Goal: Information Seeking & Learning: Learn about a topic

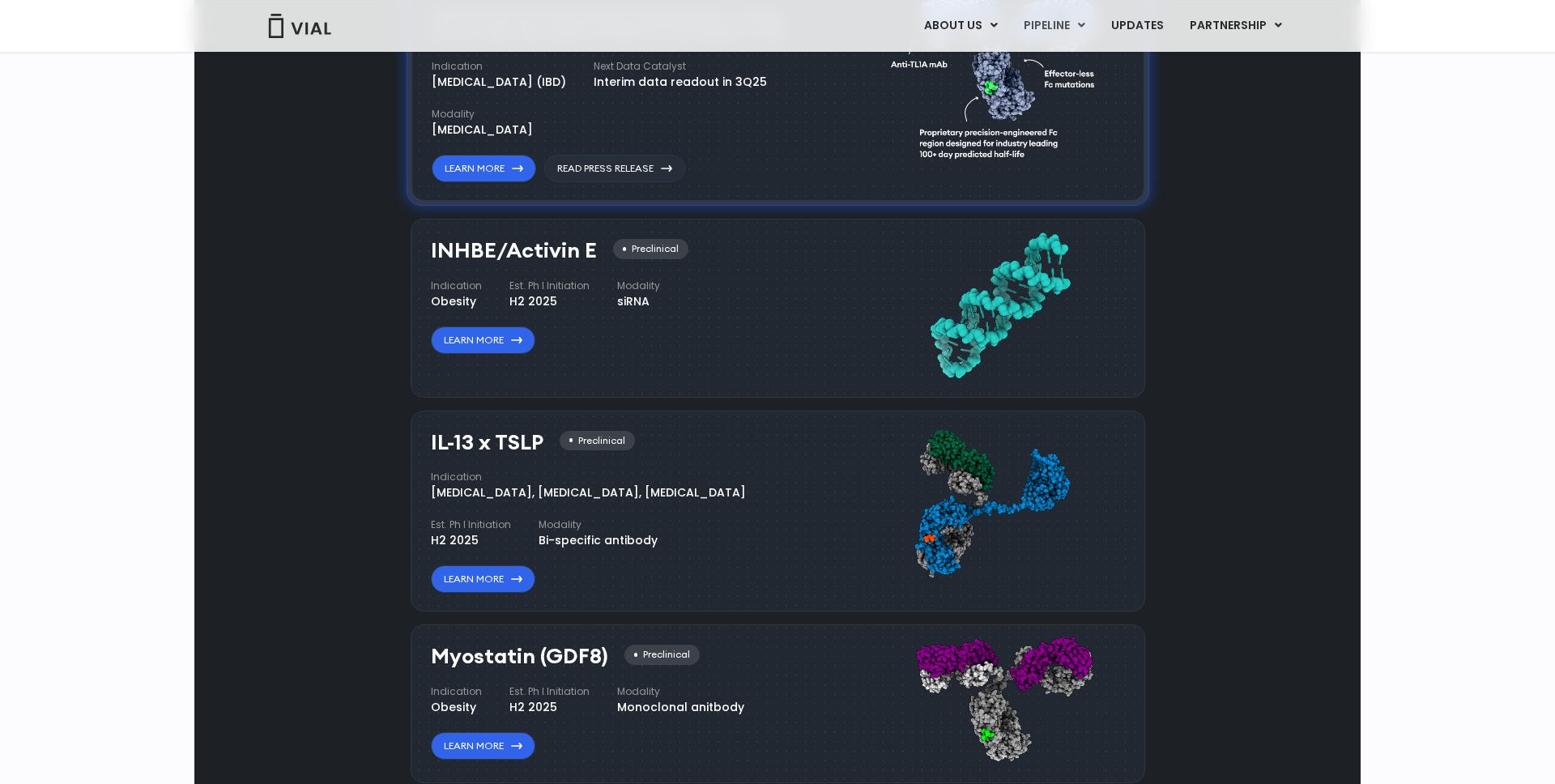
scroll to position [1364, 0]
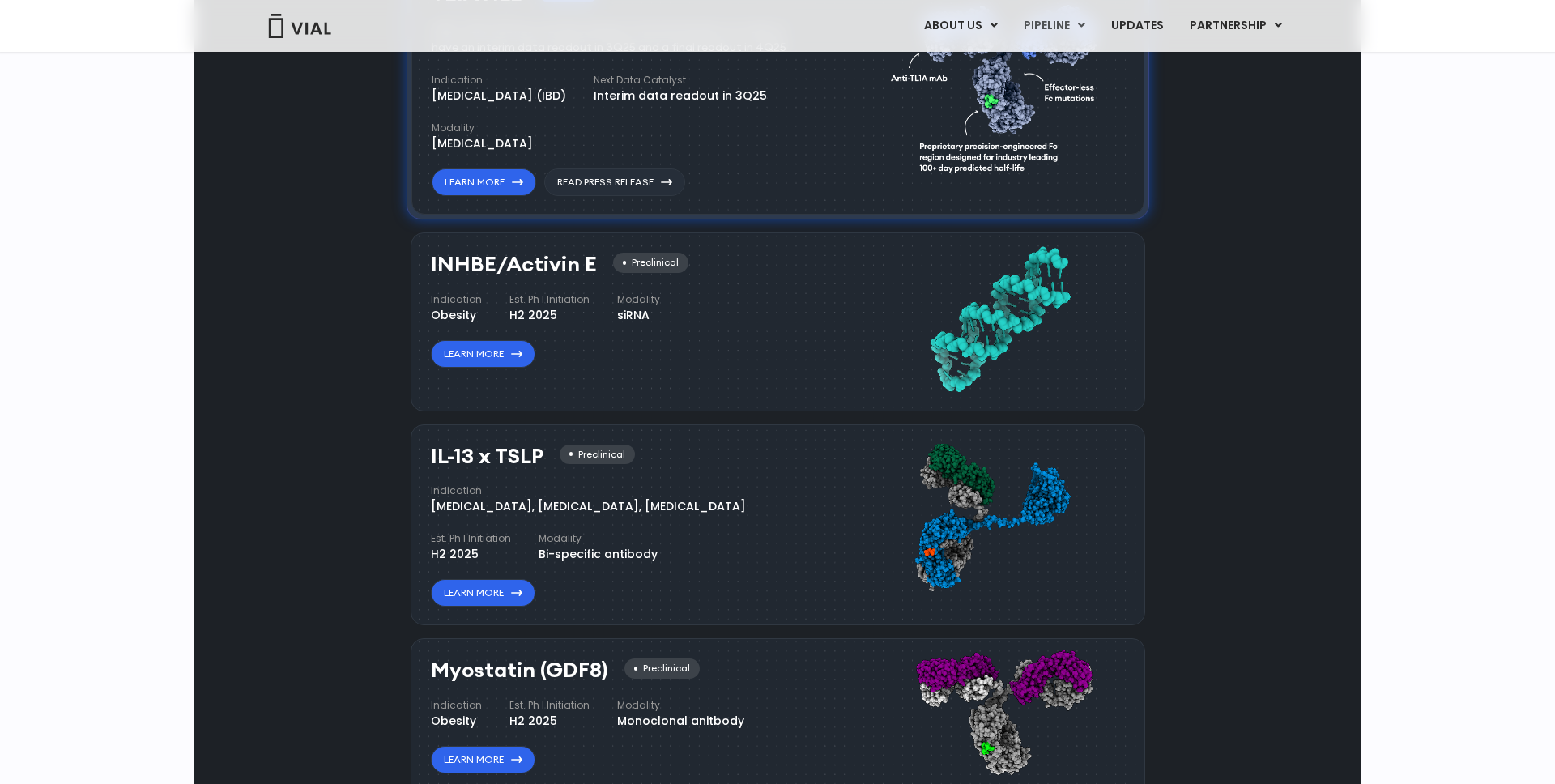
click at [531, 267] on h3 "INHBE/Activin E" at bounding box center [514, 265] width 166 height 24
copy div "INHBE/Activin E"
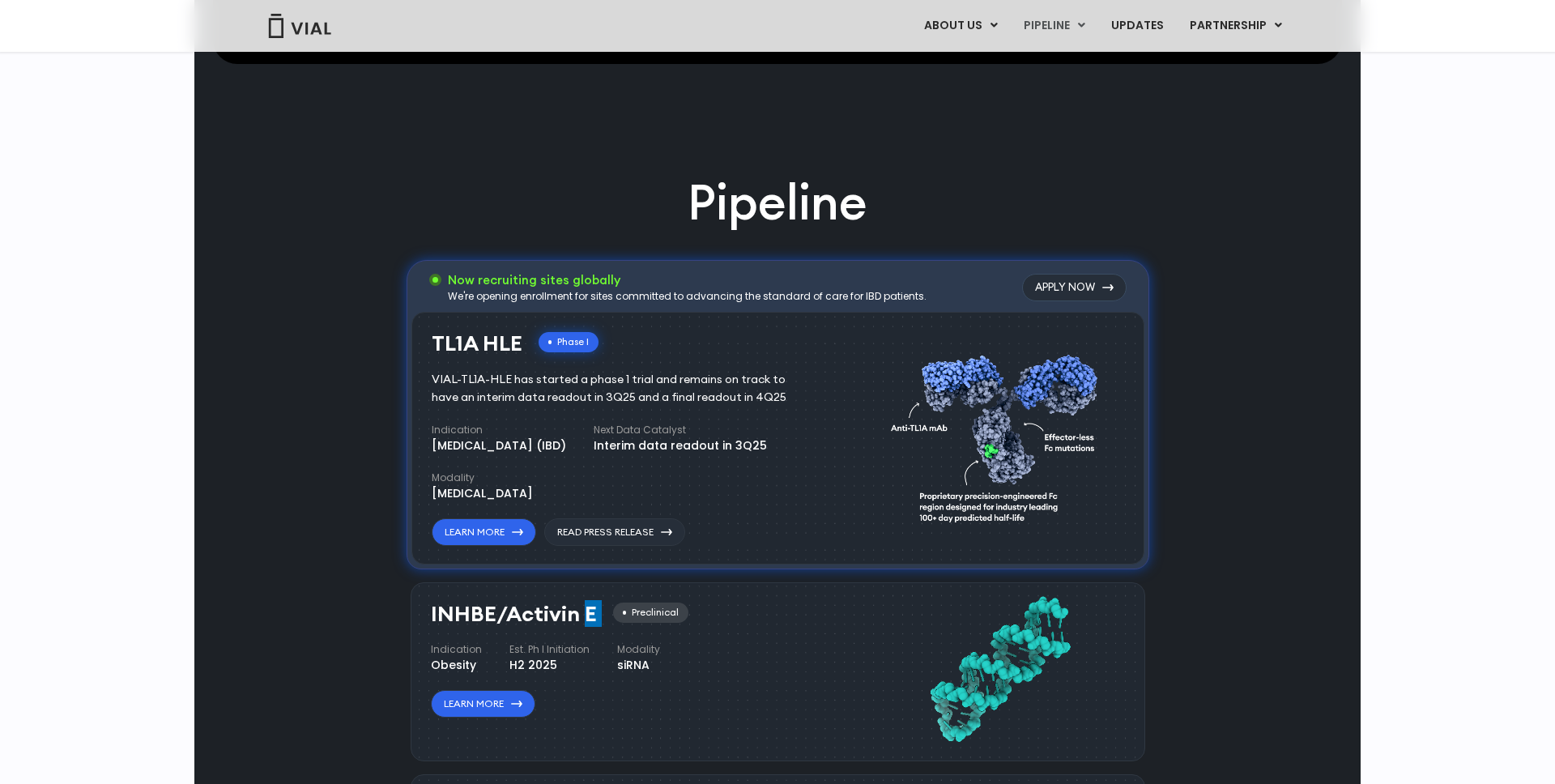
scroll to position [1030, 0]
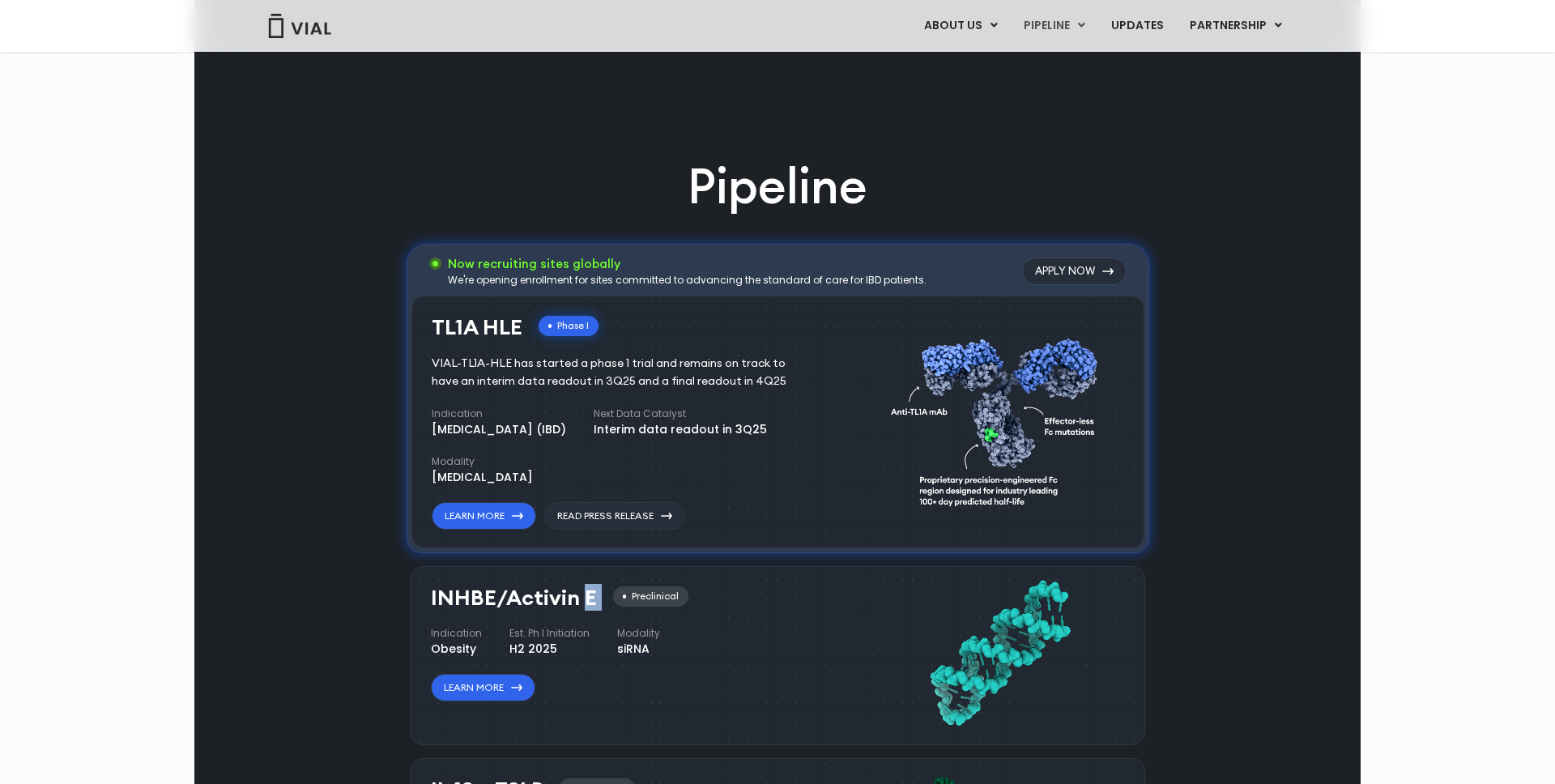
click at [630, 483] on div "Indication Inflammatory bowel disease (IBD) Next Data Catalyst Interim data rea…" at bounding box center [627, 445] width 392 height 79
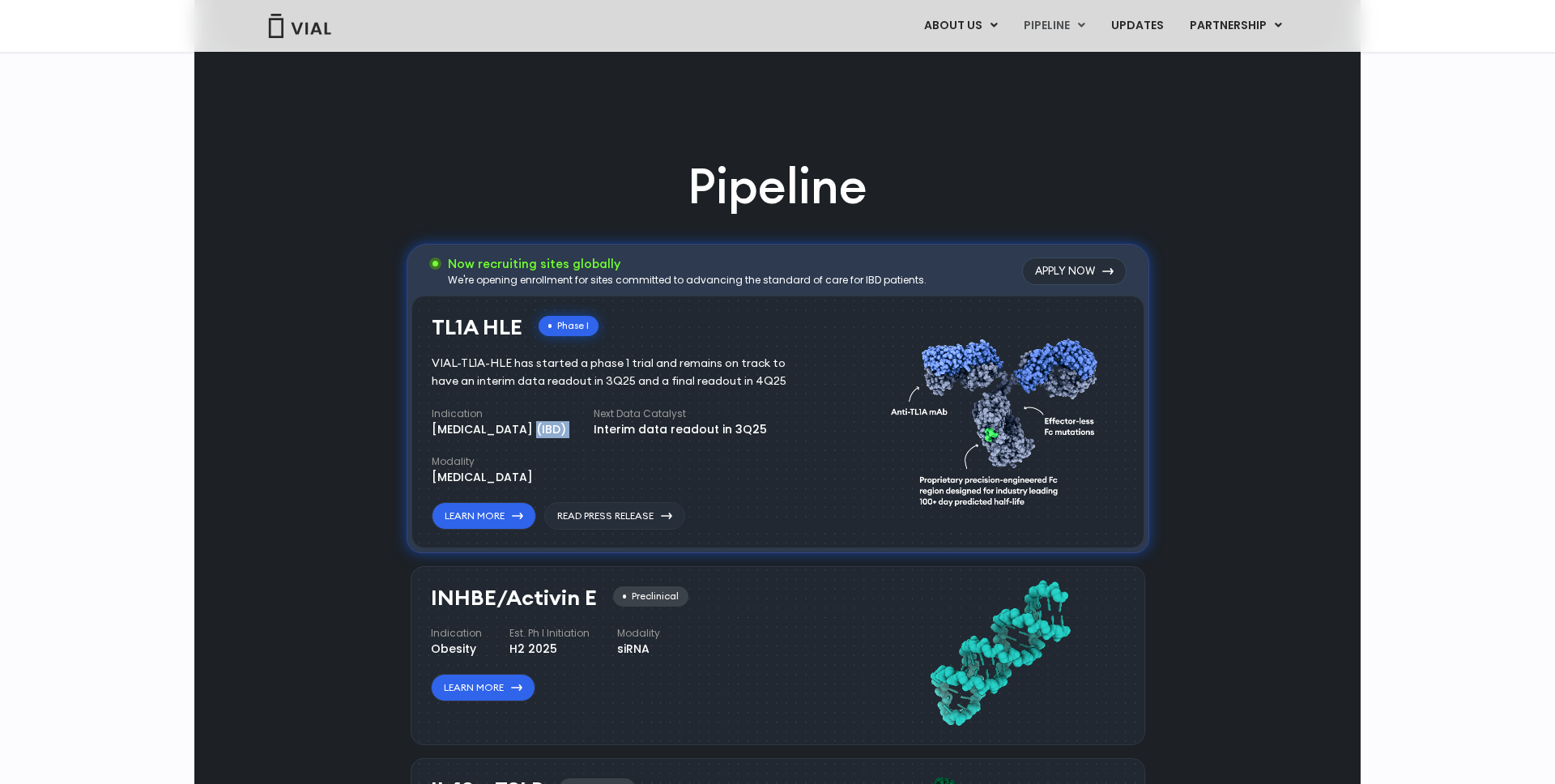
click at [792, 534] on div "TL1A HLE Phase I VIAL-TL1A-HLE has started a phase 1 trial and remains on track…" at bounding box center [778, 423] width 733 height 254
click at [733, 377] on div "VIAL-TL1A-HLE has started a phase 1 trial and remains on track to have an inter…" at bounding box center [621, 371] width 378 height 36
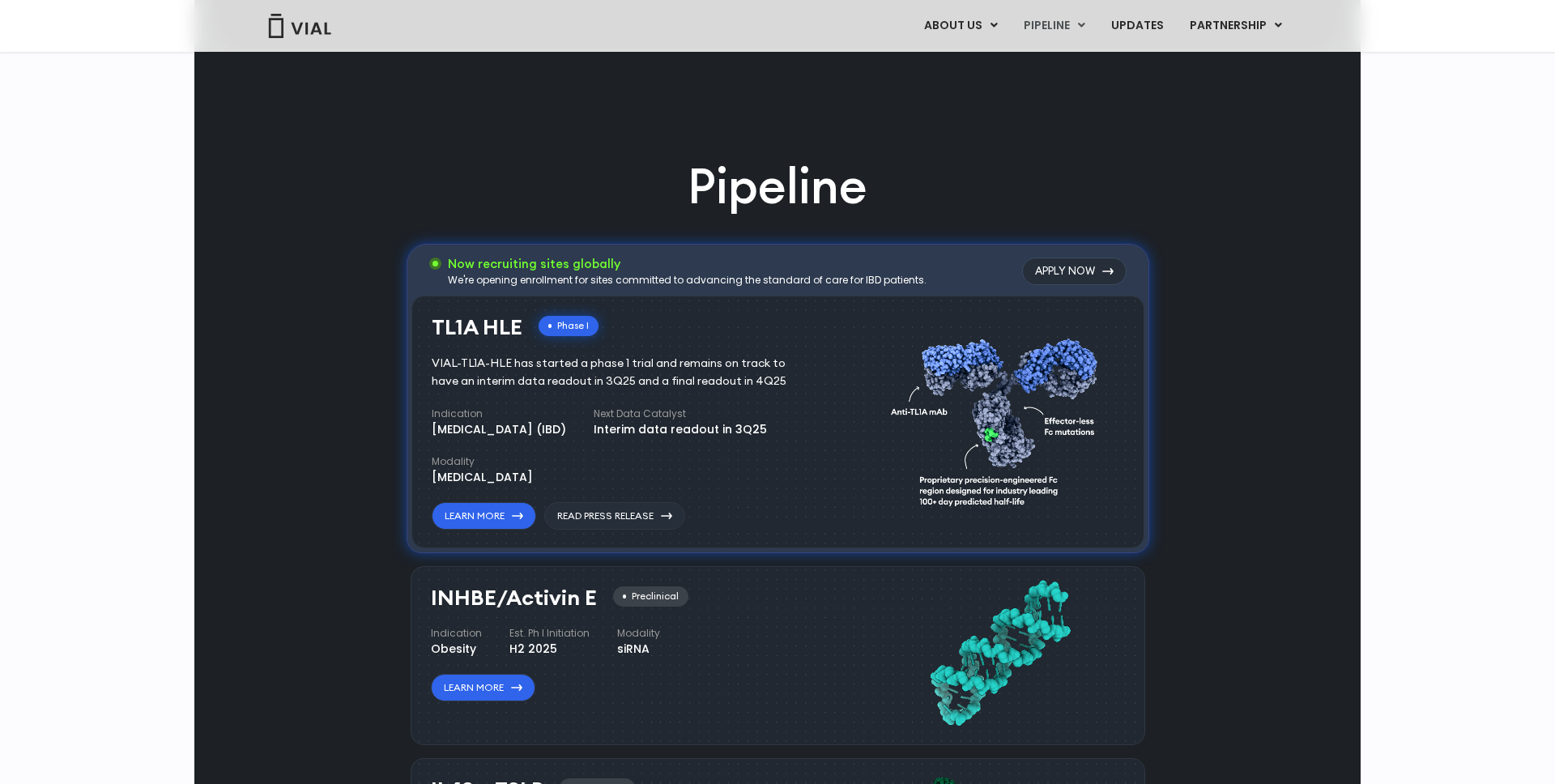
click at [733, 377] on div "VIAL-TL1A-HLE has started a phase 1 trial and remains on track to have an inter…" at bounding box center [621, 371] width 378 height 36
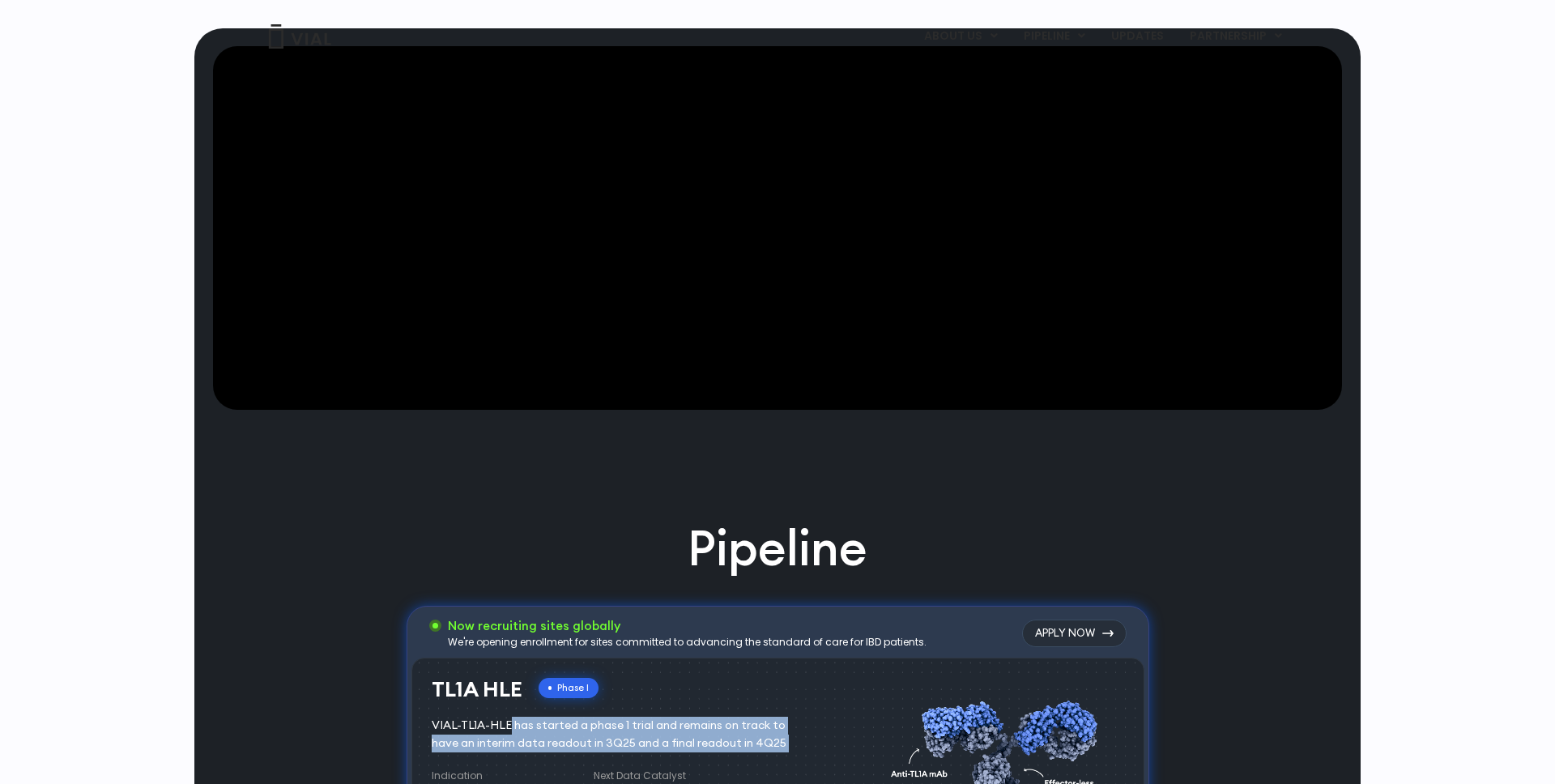
scroll to position [0, 0]
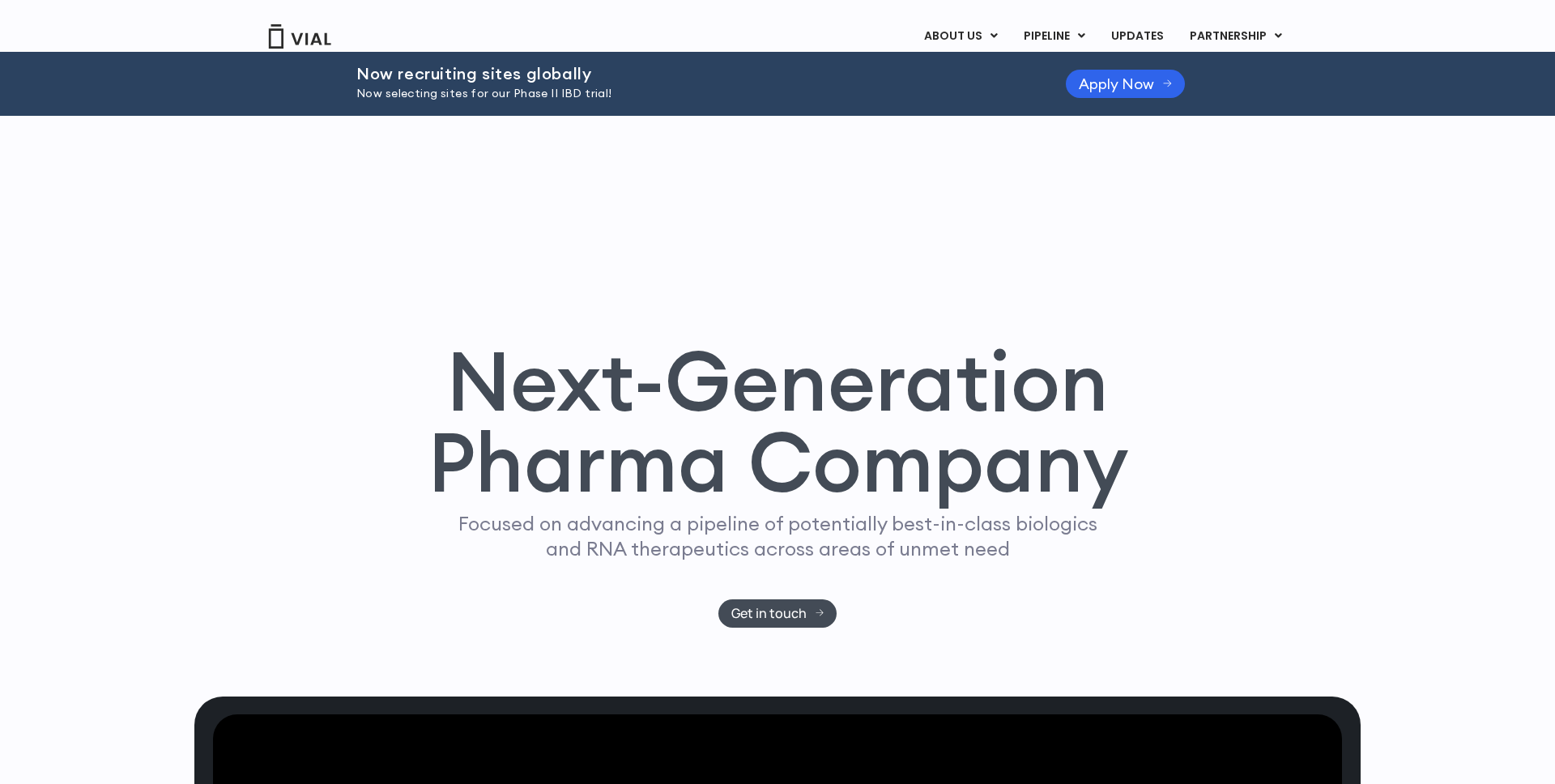
click at [549, 97] on p "Now selecting sites for our Phase II IBD trial!" at bounding box center [690, 94] width 669 height 18
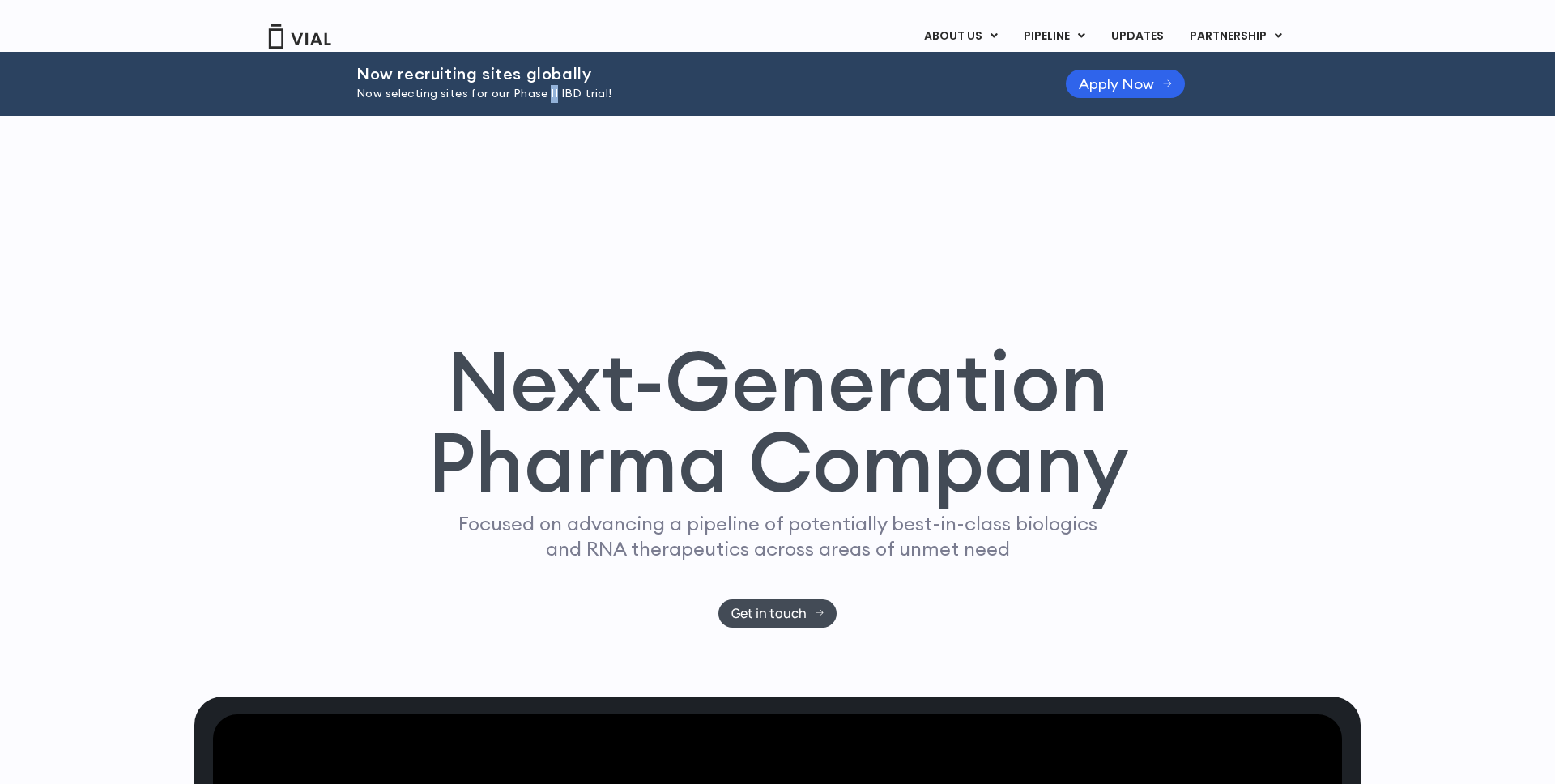
click at [549, 97] on p "Now selecting sites for our Phase II IBD trial!" at bounding box center [690, 94] width 669 height 18
click at [604, 340] on h1 "Next-Generation Pharma Company" at bounding box center [777, 422] width 701 height 163
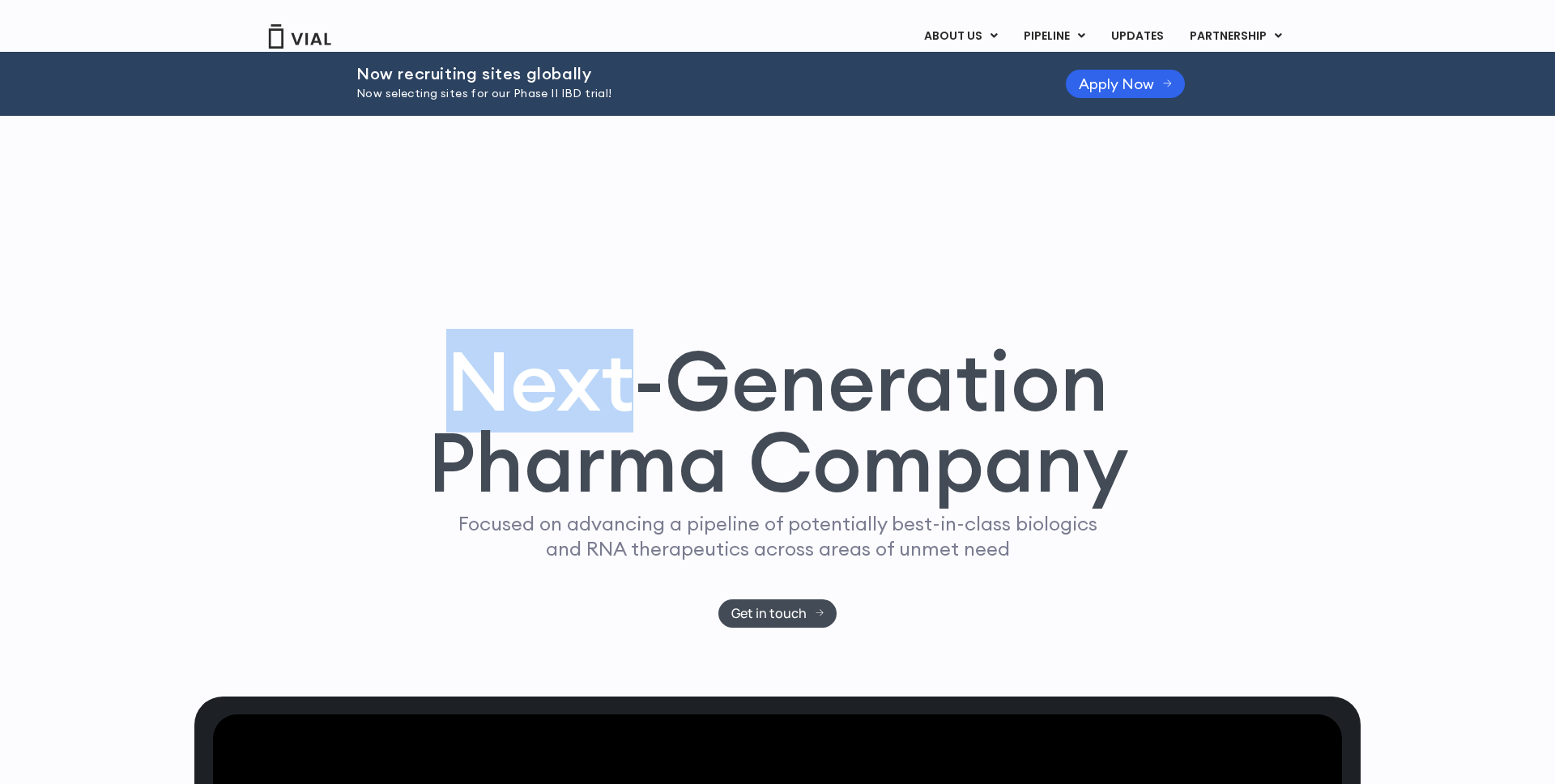
click at [604, 340] on h1 "Next-Generation Pharma Company" at bounding box center [777, 422] width 701 height 163
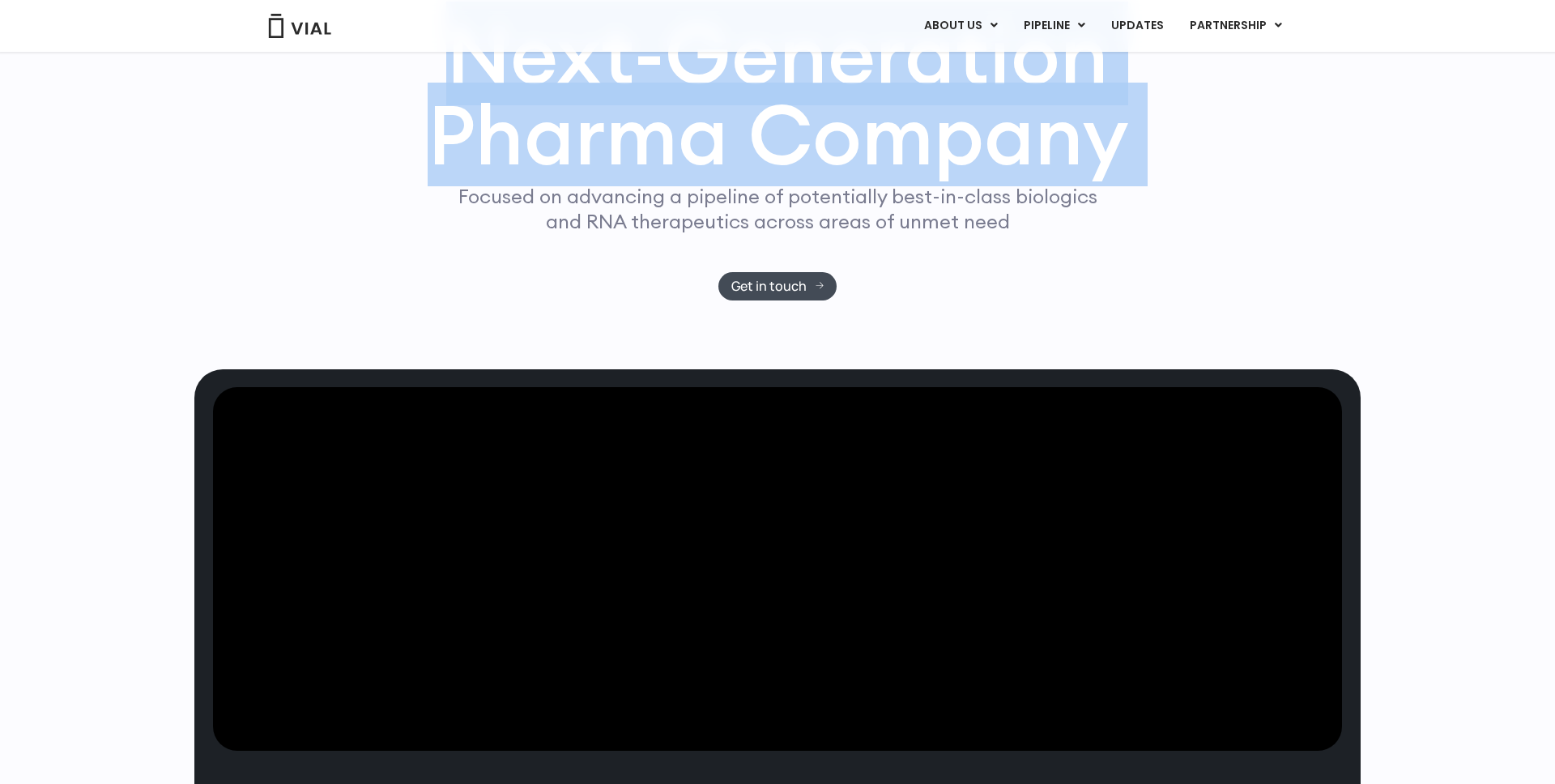
scroll to position [335, 0]
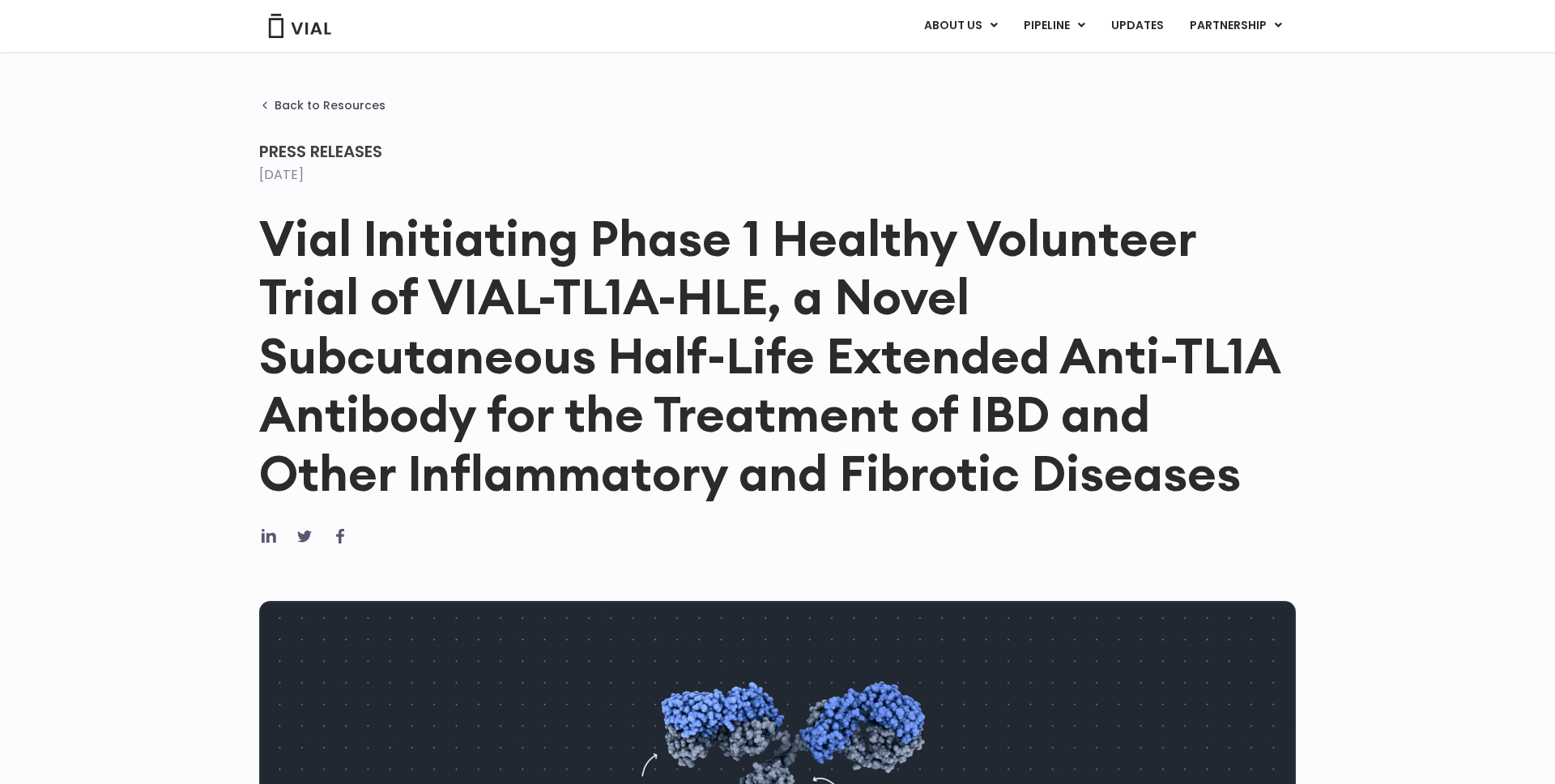
scroll to position [17, 0]
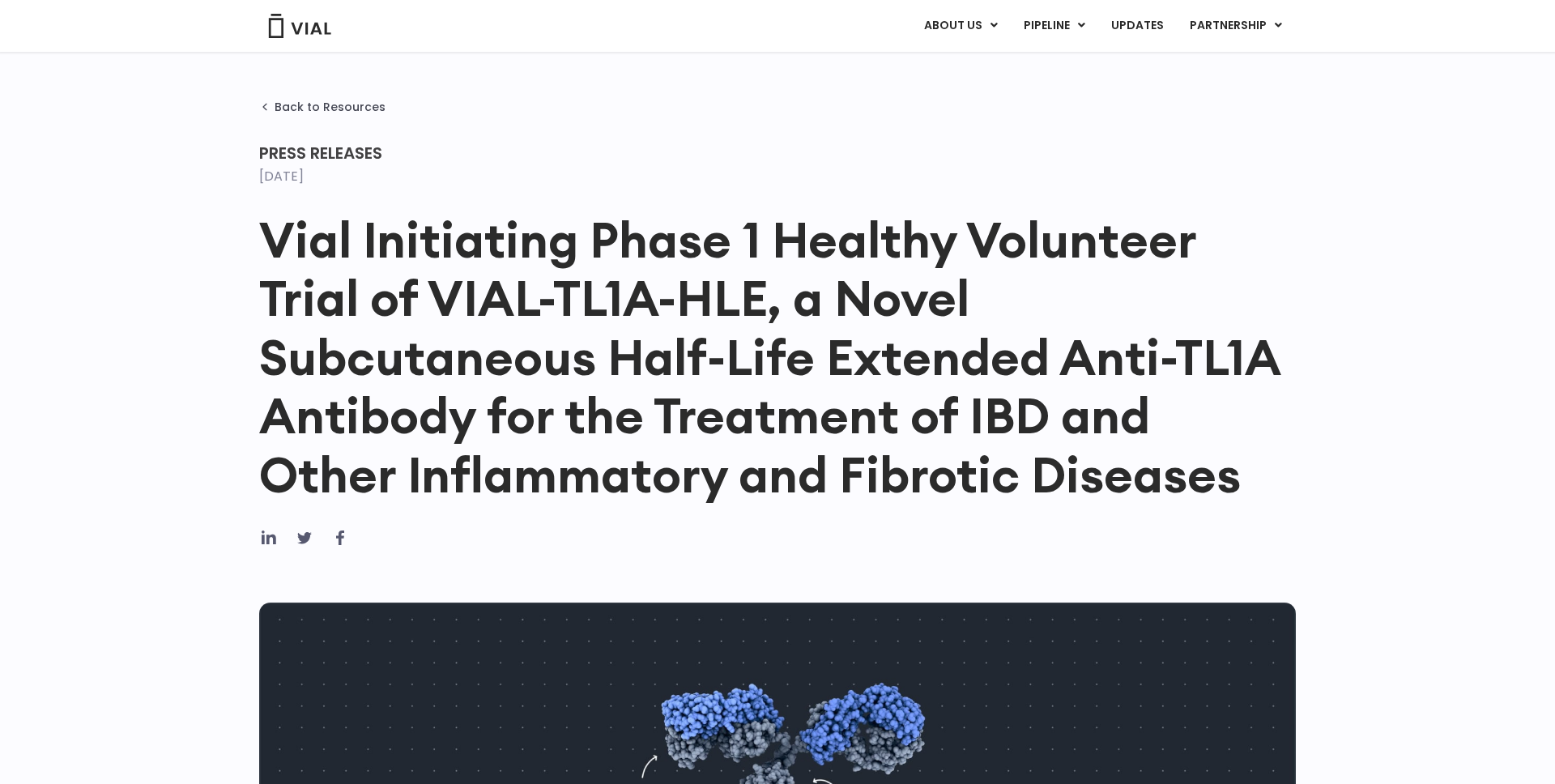
click at [570, 310] on h1 "Vial Initiating Phase 1 Healthy Volunteer Trial of VIAL-TL1A-HLE, a Novel Subcu…" at bounding box center [777, 357] width 1036 height 293
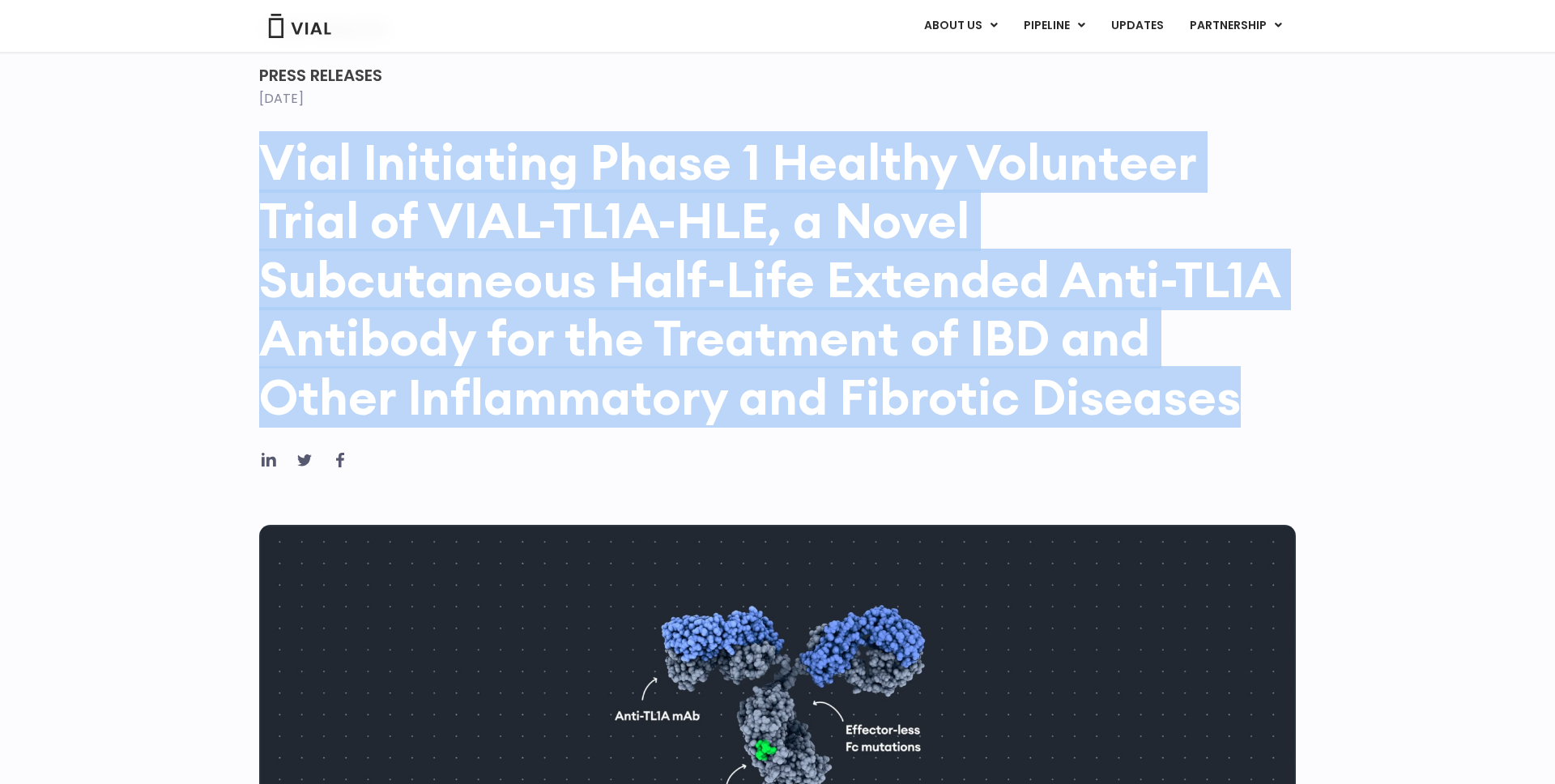
scroll to position [96, 0]
click at [570, 310] on h1 "Vial Initiating Phase 1 Healthy Volunteer Trial of VIAL-TL1A-HLE, a Novel Subcu…" at bounding box center [777, 278] width 1036 height 293
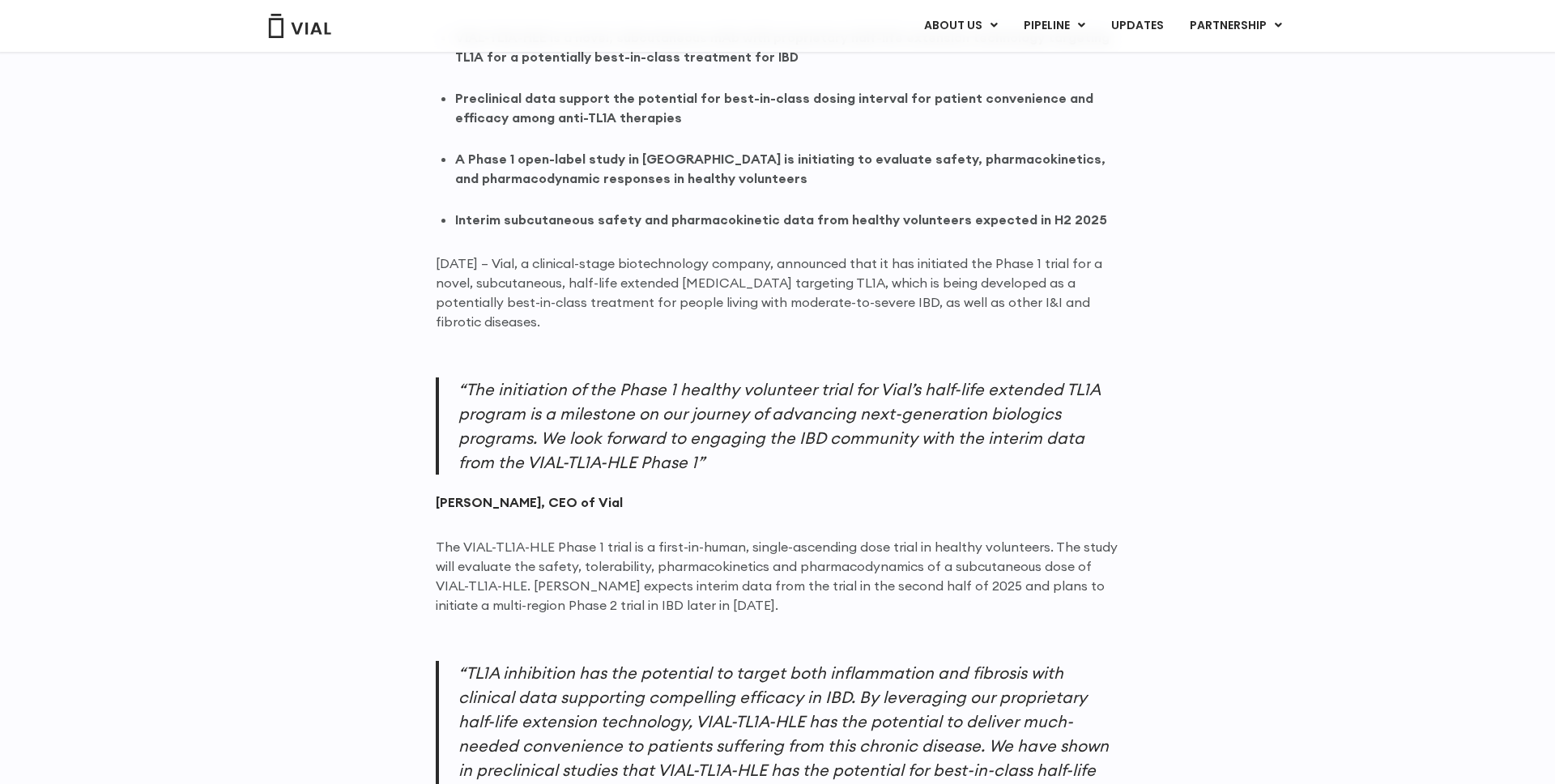
scroll to position [1084, 0]
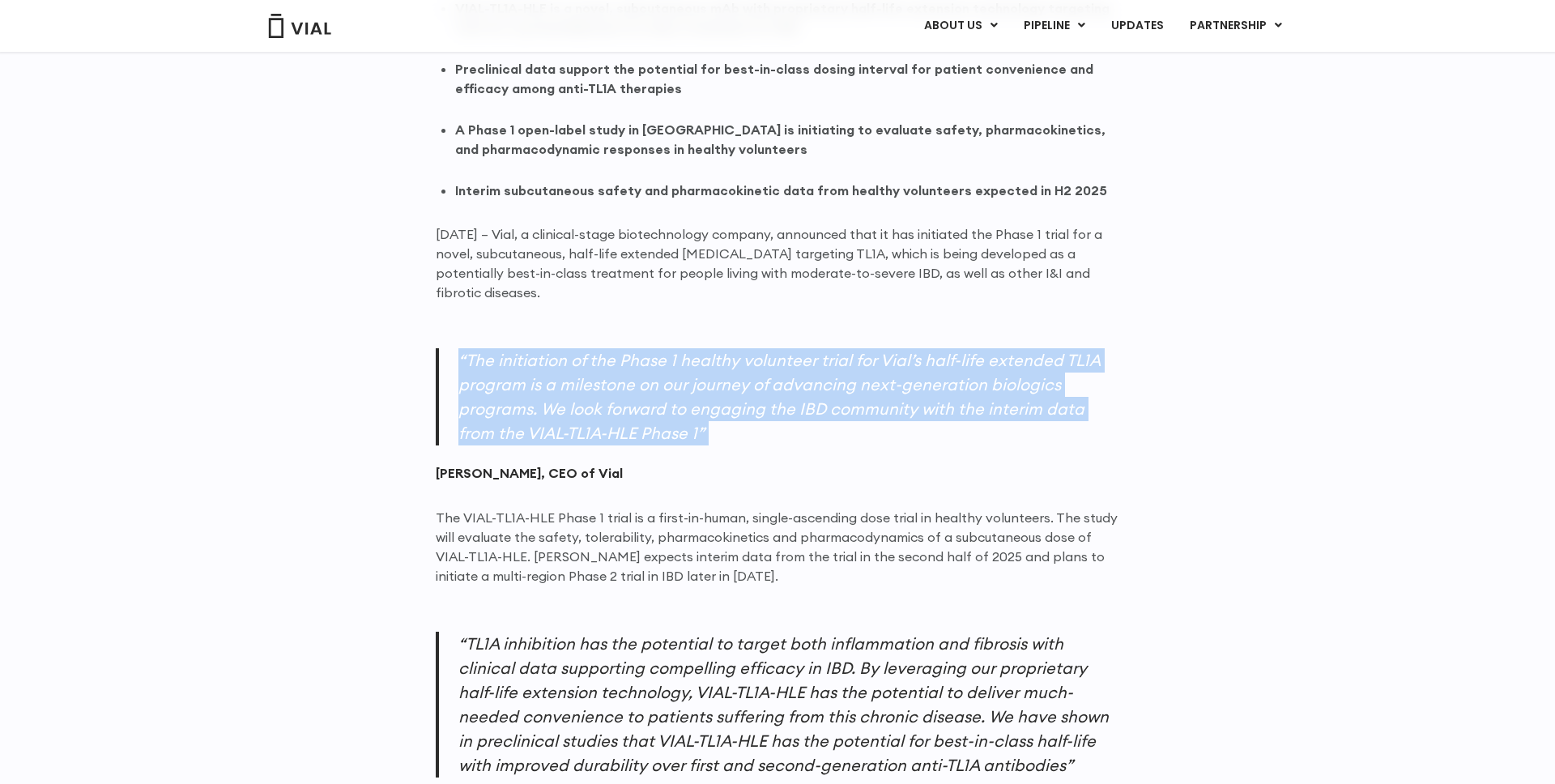
click at [564, 368] on p "“The initiation of the Phase 1 healthy volunteer trial for Vial’s half-life ext…" at bounding box center [777, 396] width 684 height 97
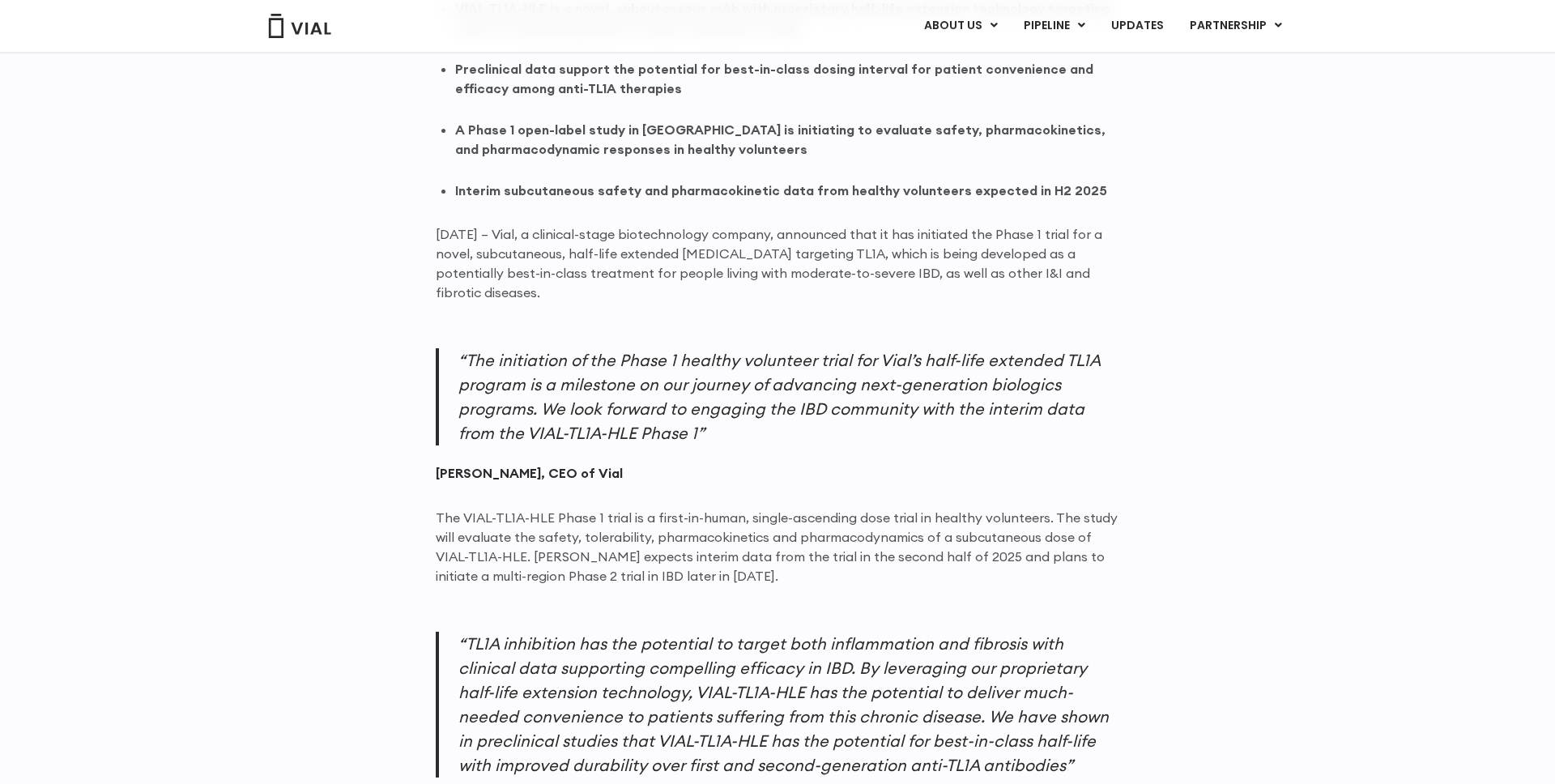
click at [564, 368] on p "“The initiation of the Phase 1 healthy volunteer trial for Vial’s half-life ext…" at bounding box center [777, 396] width 684 height 97
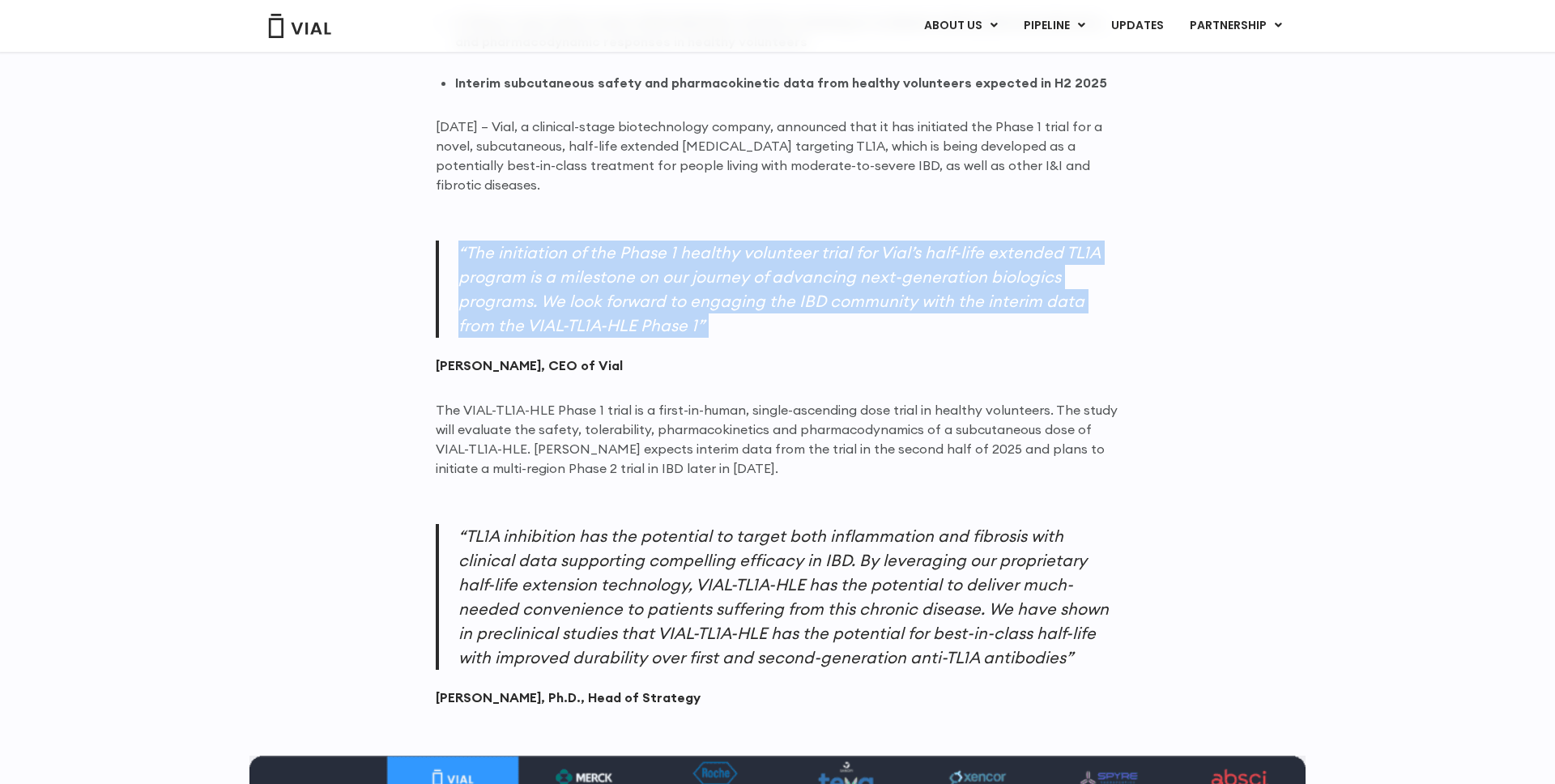
scroll to position [1193, 0]
click at [543, 434] on p "The VIAL-TL1A-HLE Phase 1 trial is a first-in-human, single-ascending dose tria…" at bounding box center [777, 437] width 684 height 78
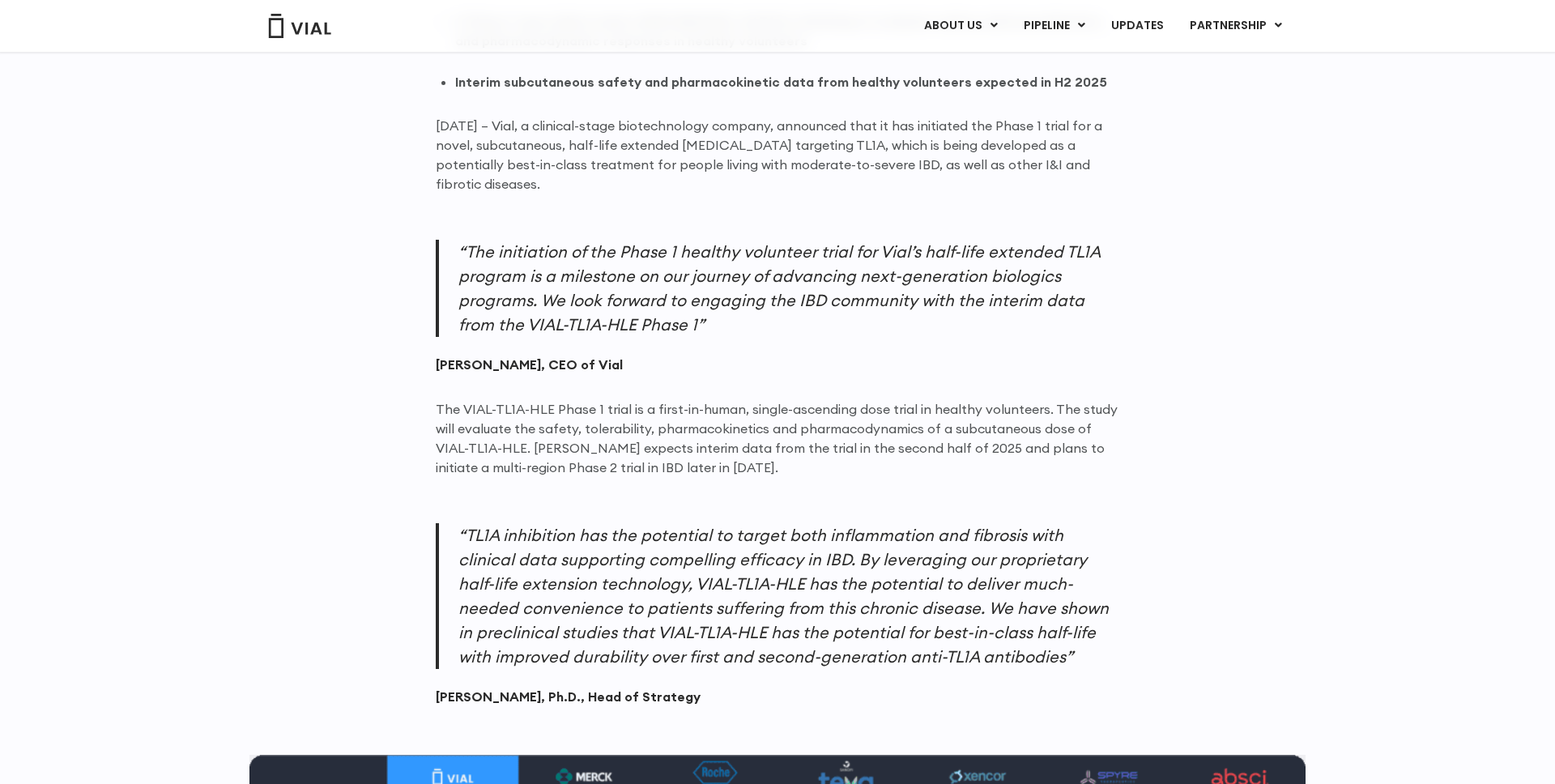
click at [543, 434] on p "The VIAL-TL1A-HLE Phase 1 trial is a first-in-human, single-ascending dose tria…" at bounding box center [777, 437] width 684 height 78
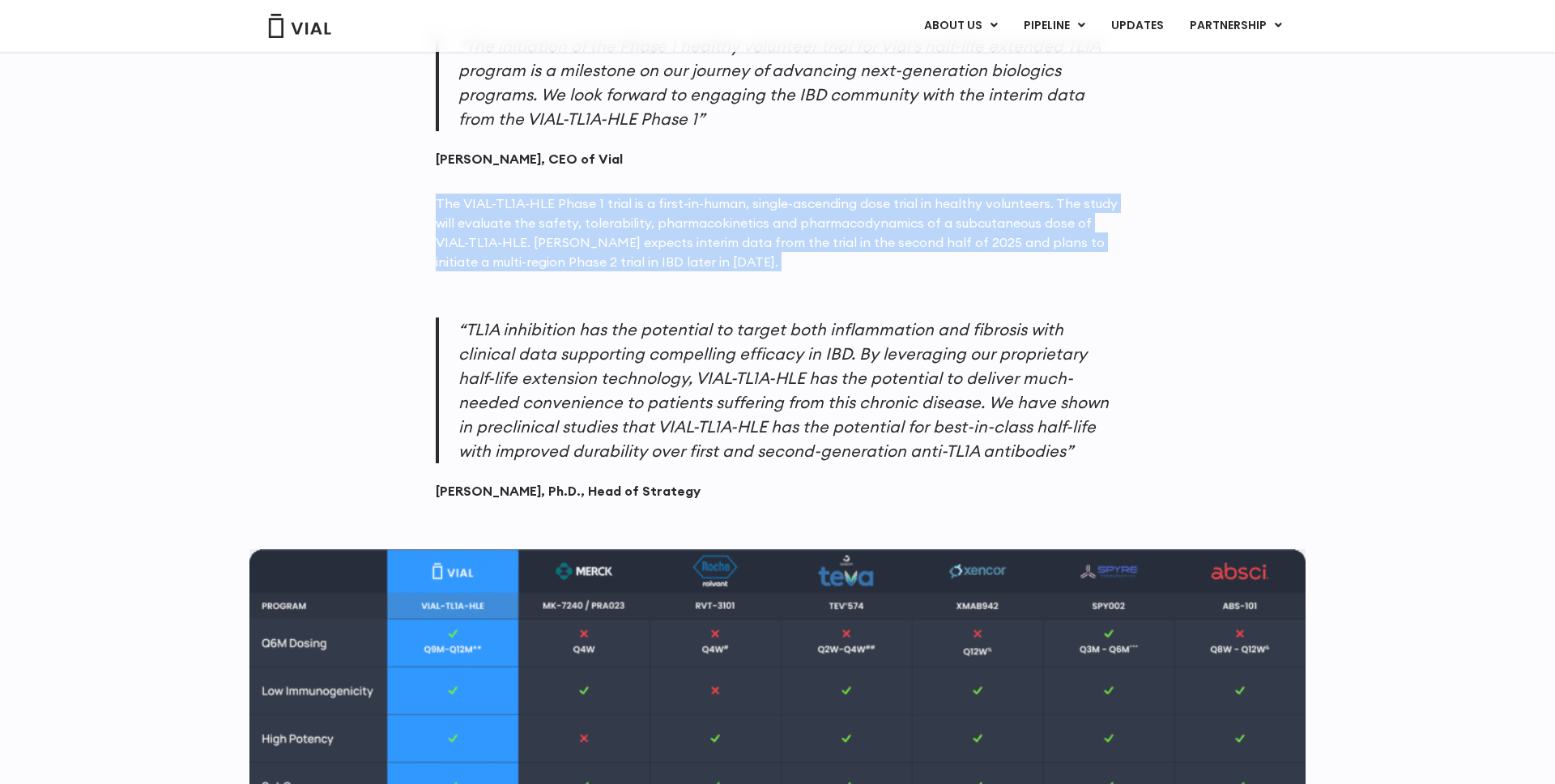
click at [543, 434] on p "“TL1A inhibition has the potential to target both inflammation and fibrosis wit…" at bounding box center [777, 391] width 684 height 146
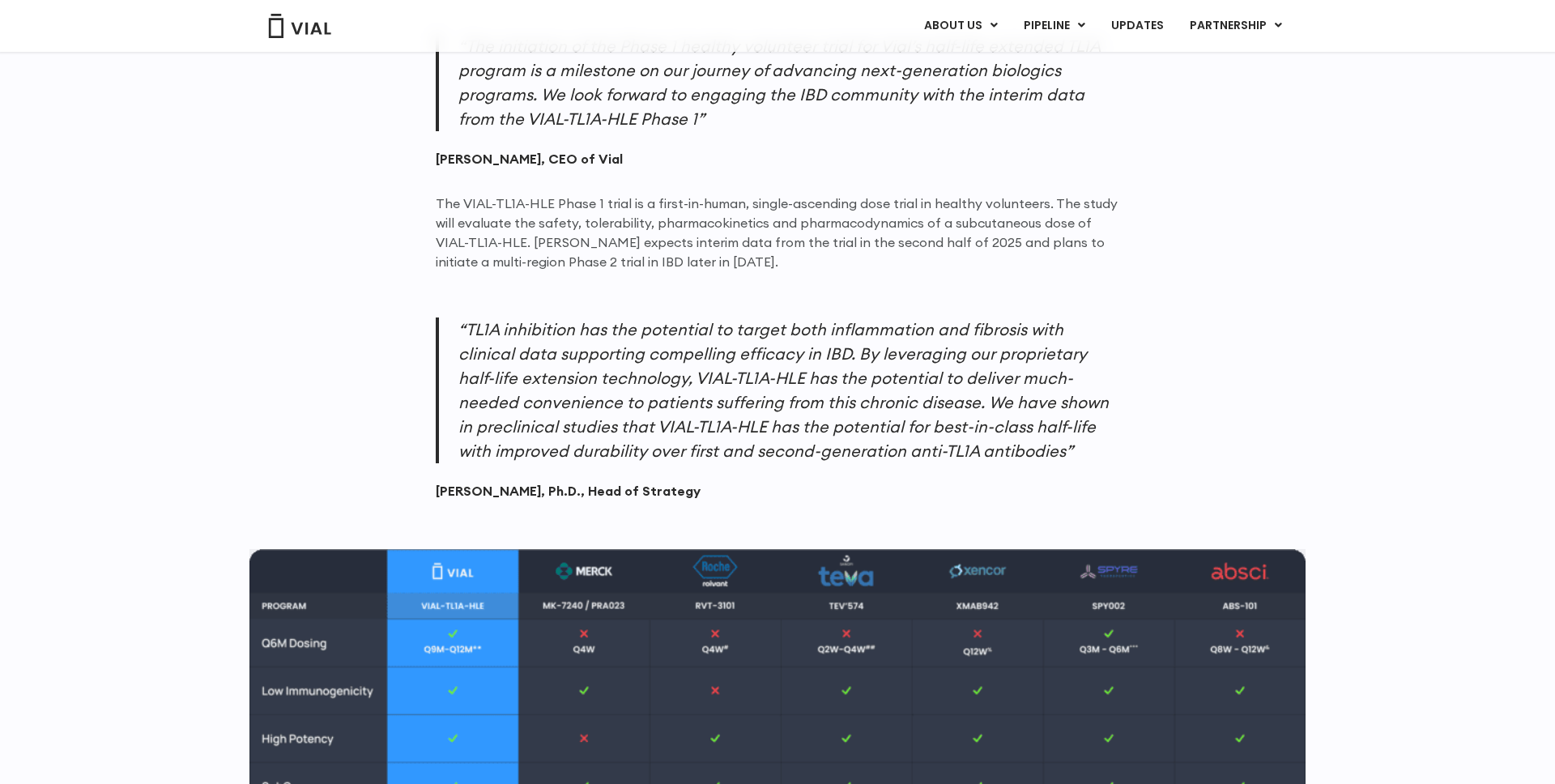
click at [543, 434] on p "“TL1A inhibition has the potential to target both inflammation and fibrosis wit…" at bounding box center [777, 391] width 684 height 146
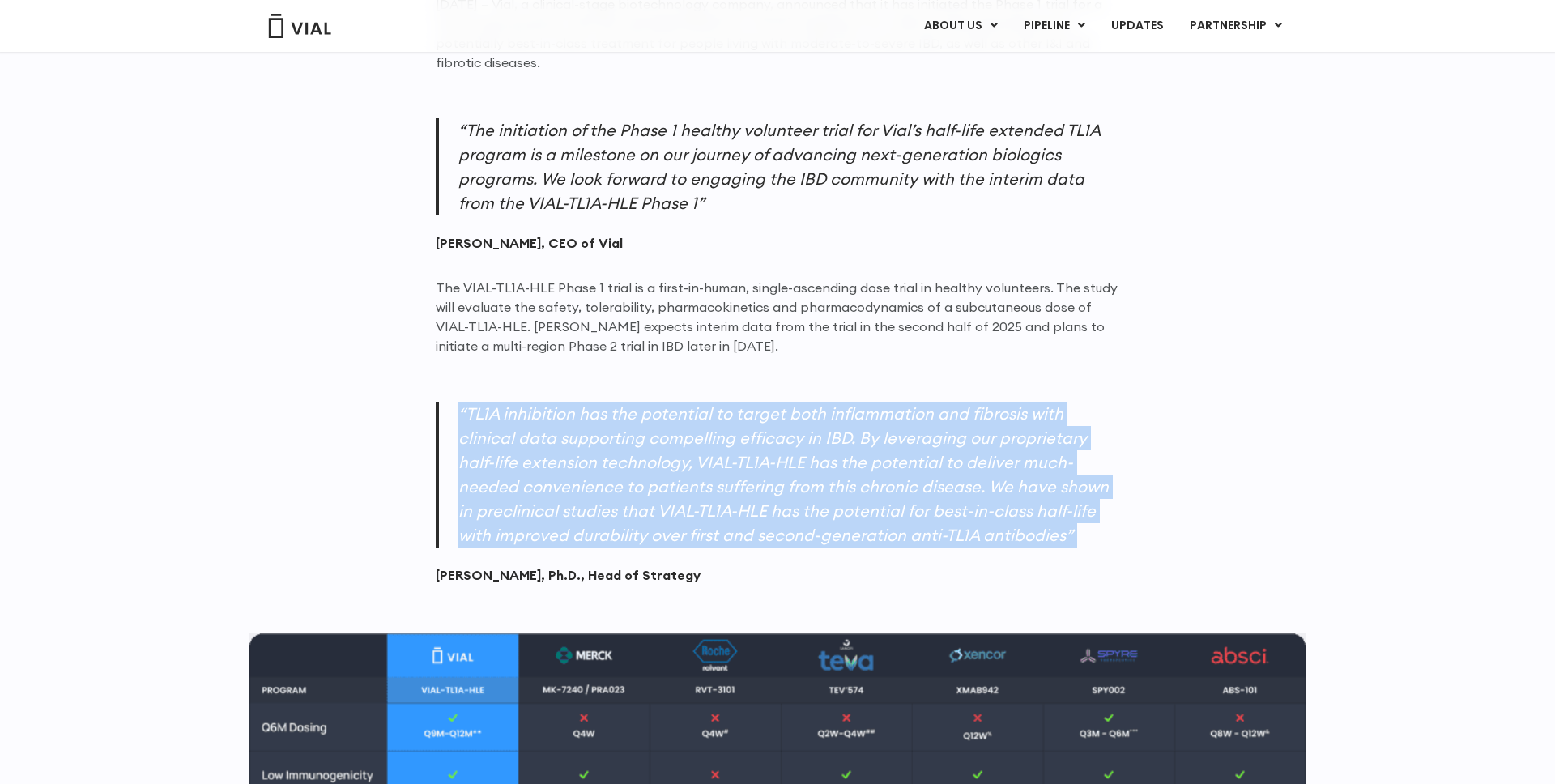
scroll to position [1281, 0]
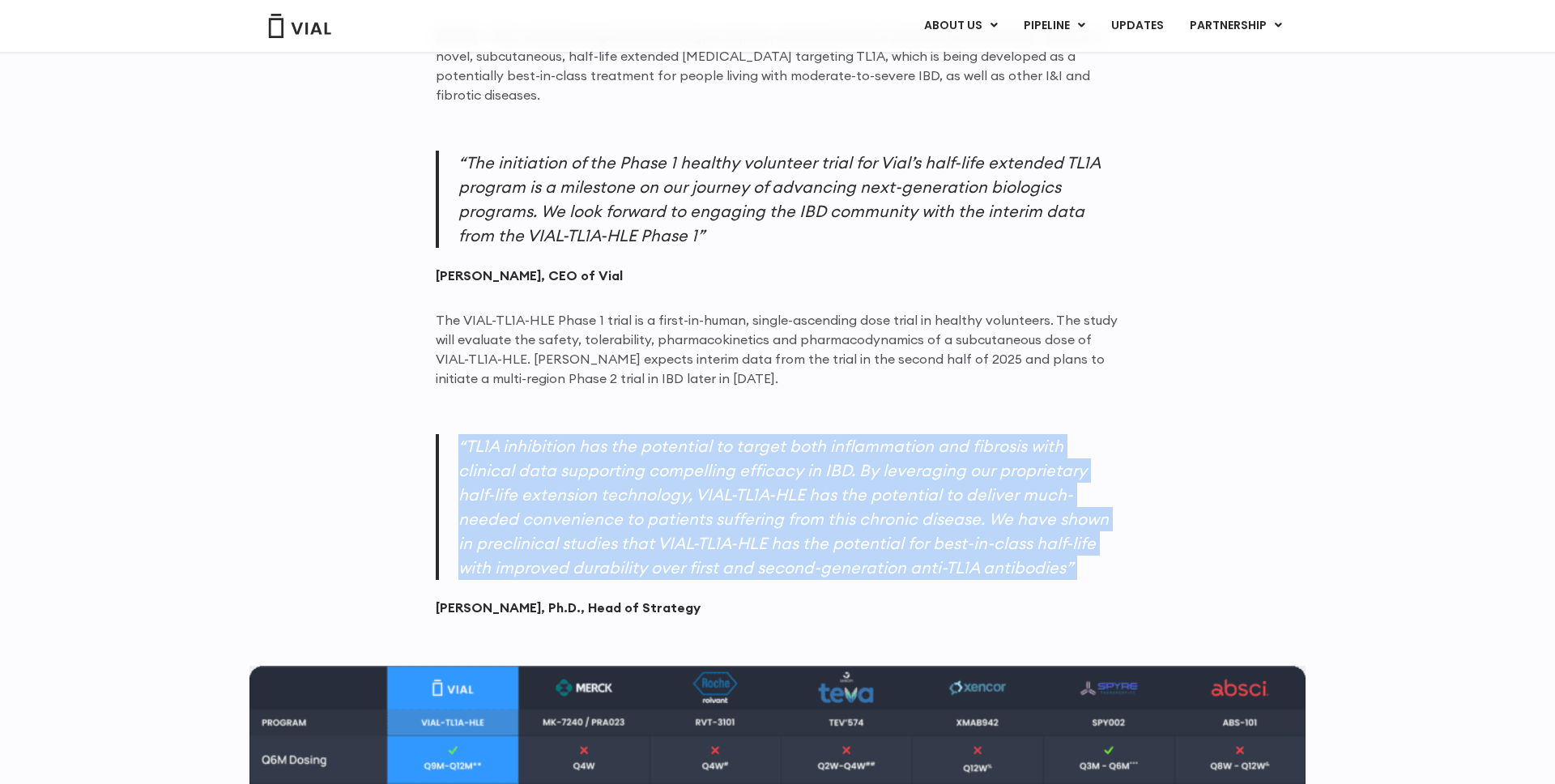
click at [646, 458] on p "“TL1A inhibition has the potential to target both inflammation and fibrosis wit…" at bounding box center [777, 507] width 684 height 146
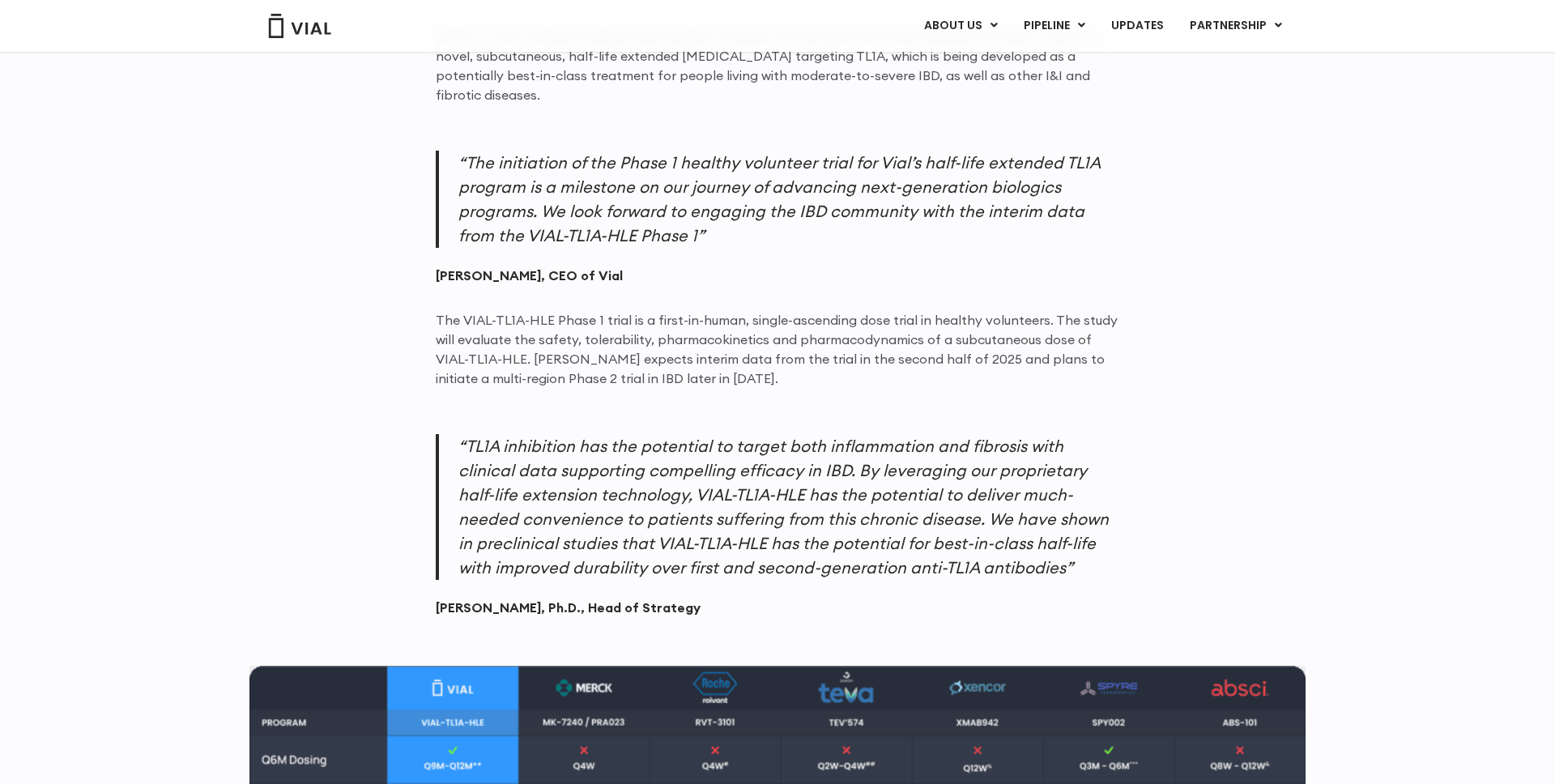
click at [646, 458] on p "“TL1A inhibition has the potential to target both inflammation and fibrosis wit…" at bounding box center [777, 507] width 684 height 146
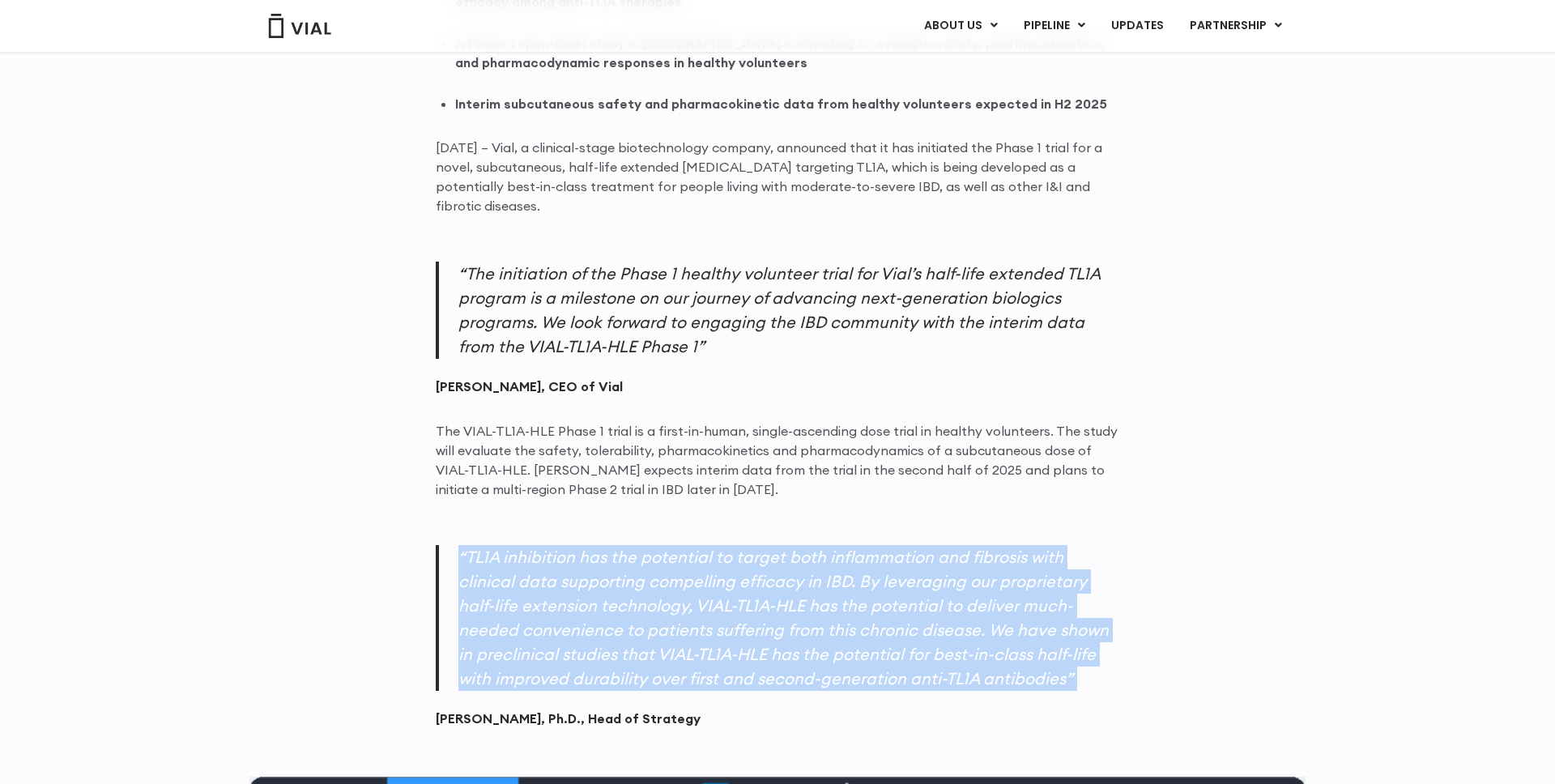
scroll to position [1167, 0]
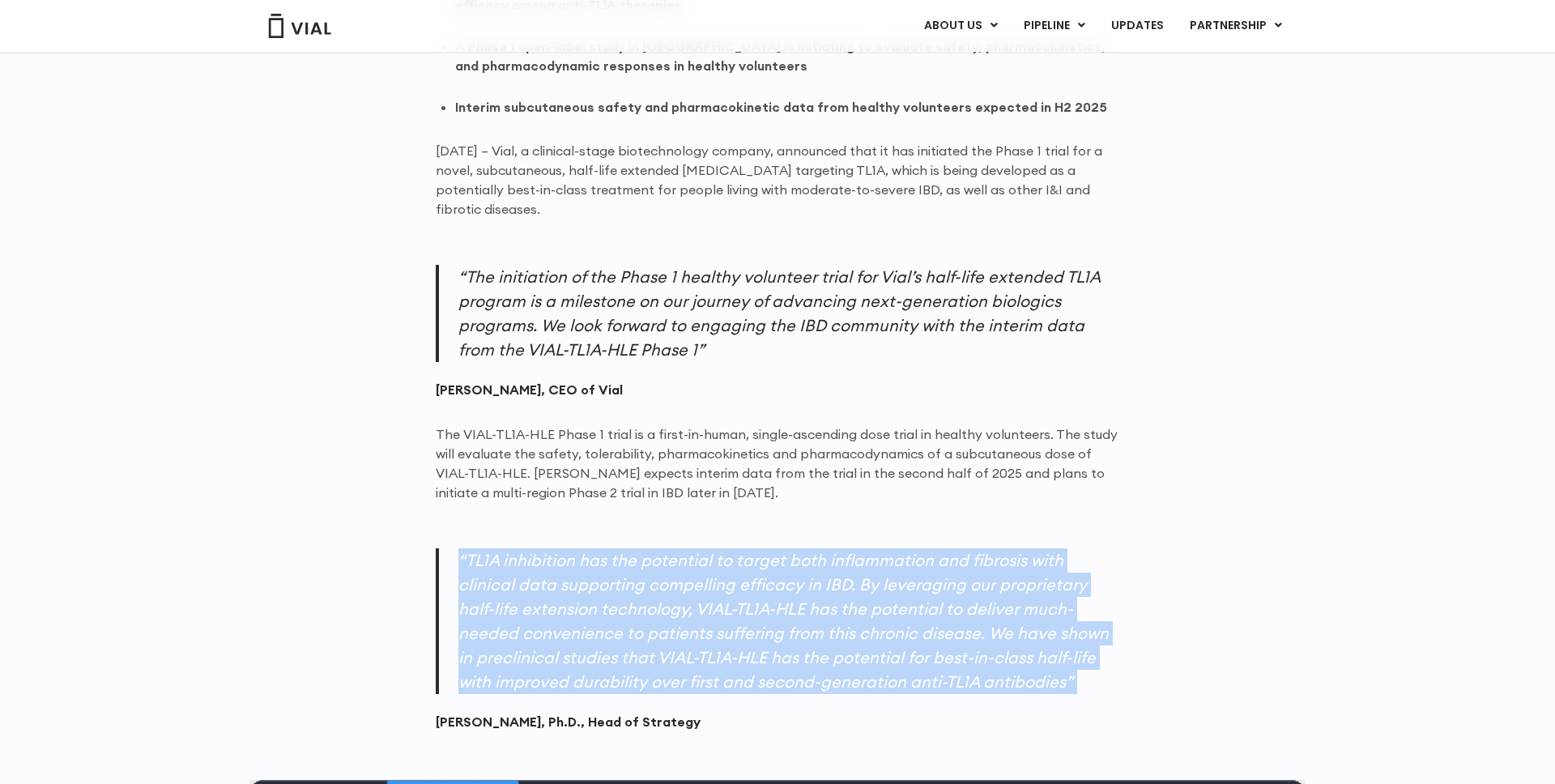
click at [636, 556] on p "“TL1A inhibition has the potential to target both inflammation and fibrosis wit…" at bounding box center [777, 621] width 684 height 146
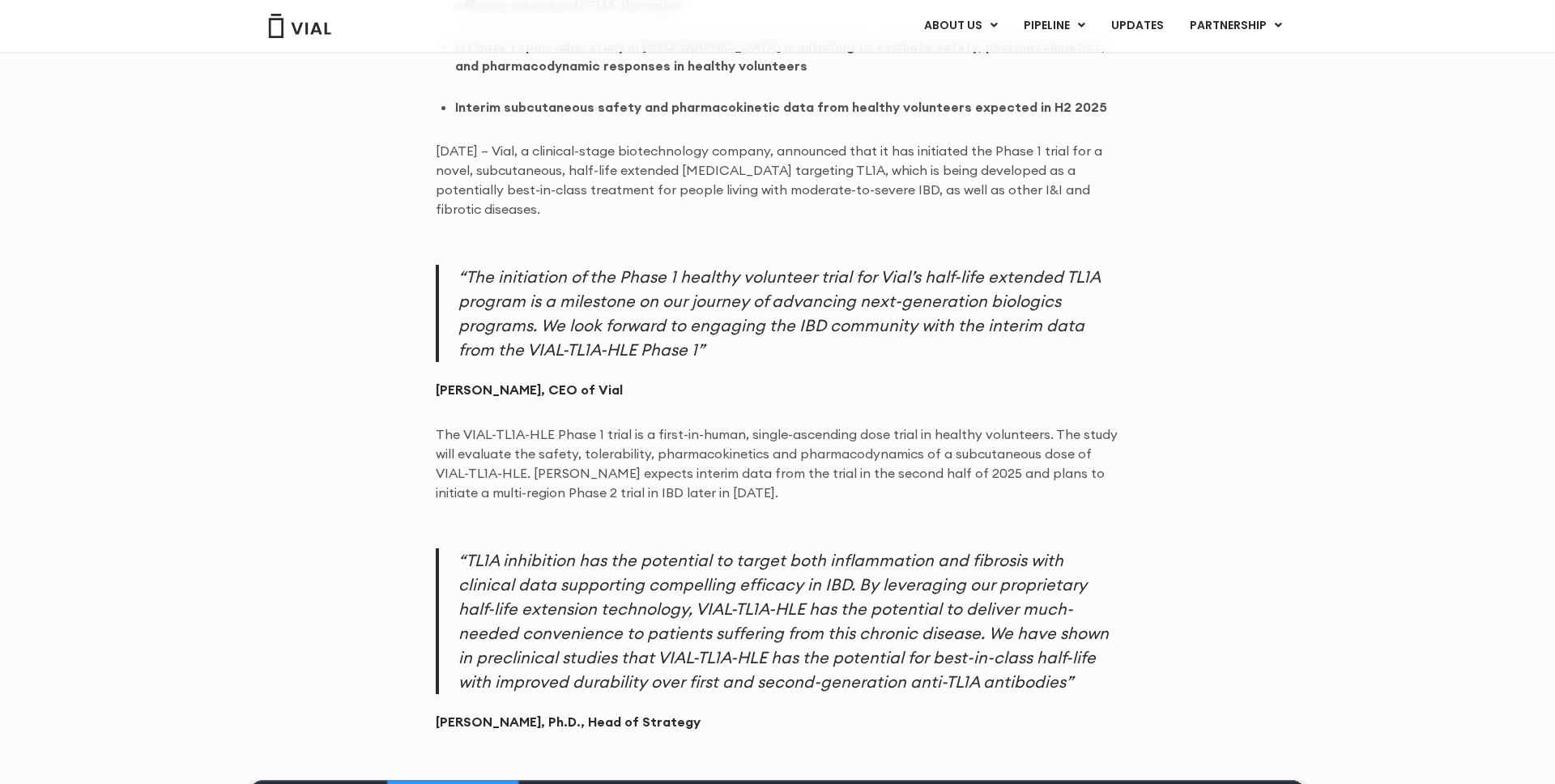
click at [636, 556] on p "“TL1A inhibition has the potential to target both inflammation and fibrosis wit…" at bounding box center [777, 621] width 684 height 146
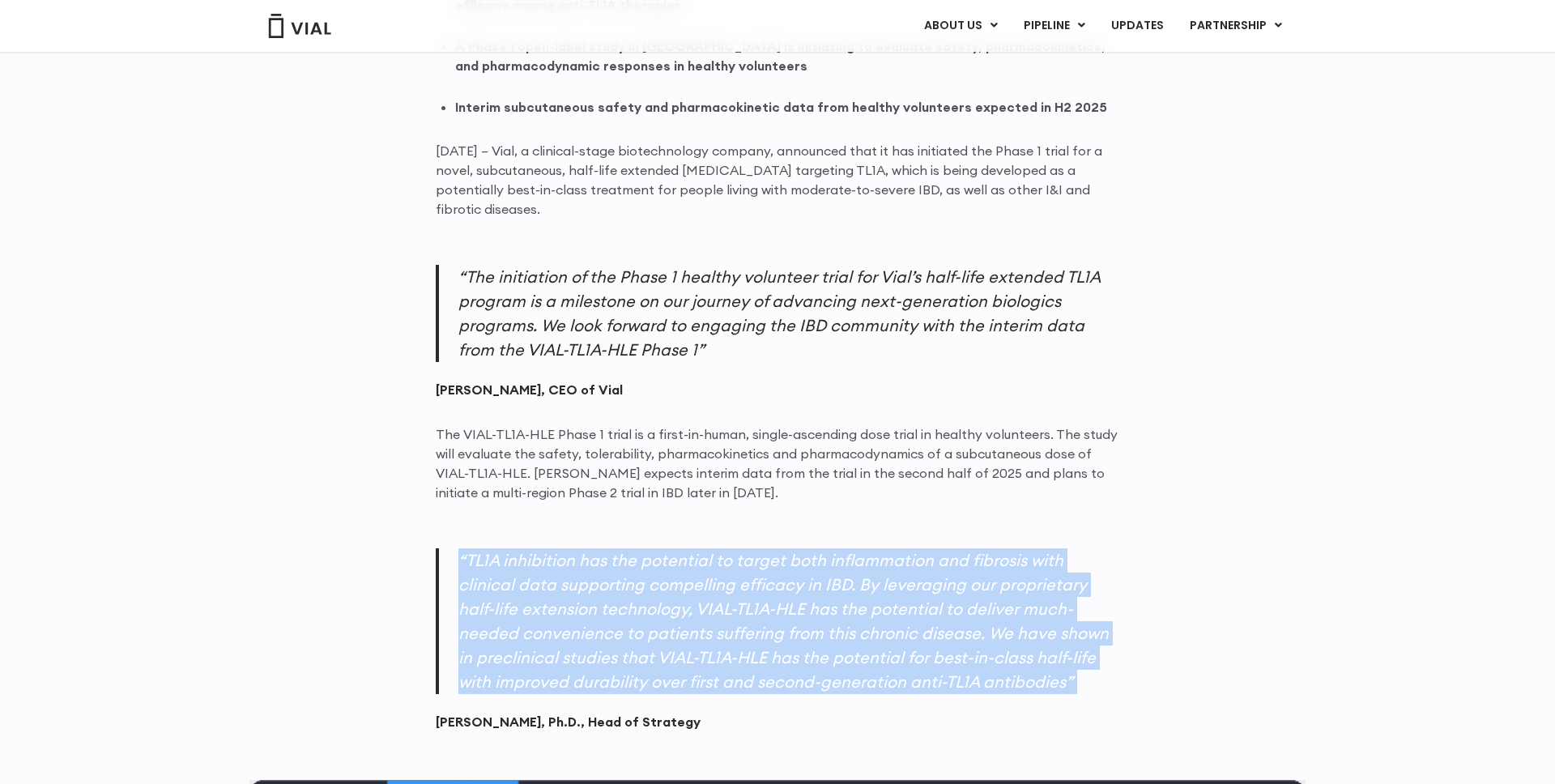
click at [636, 556] on p "“TL1A inhibition has the potential to target both inflammation and fibrosis wit…" at bounding box center [777, 621] width 684 height 146
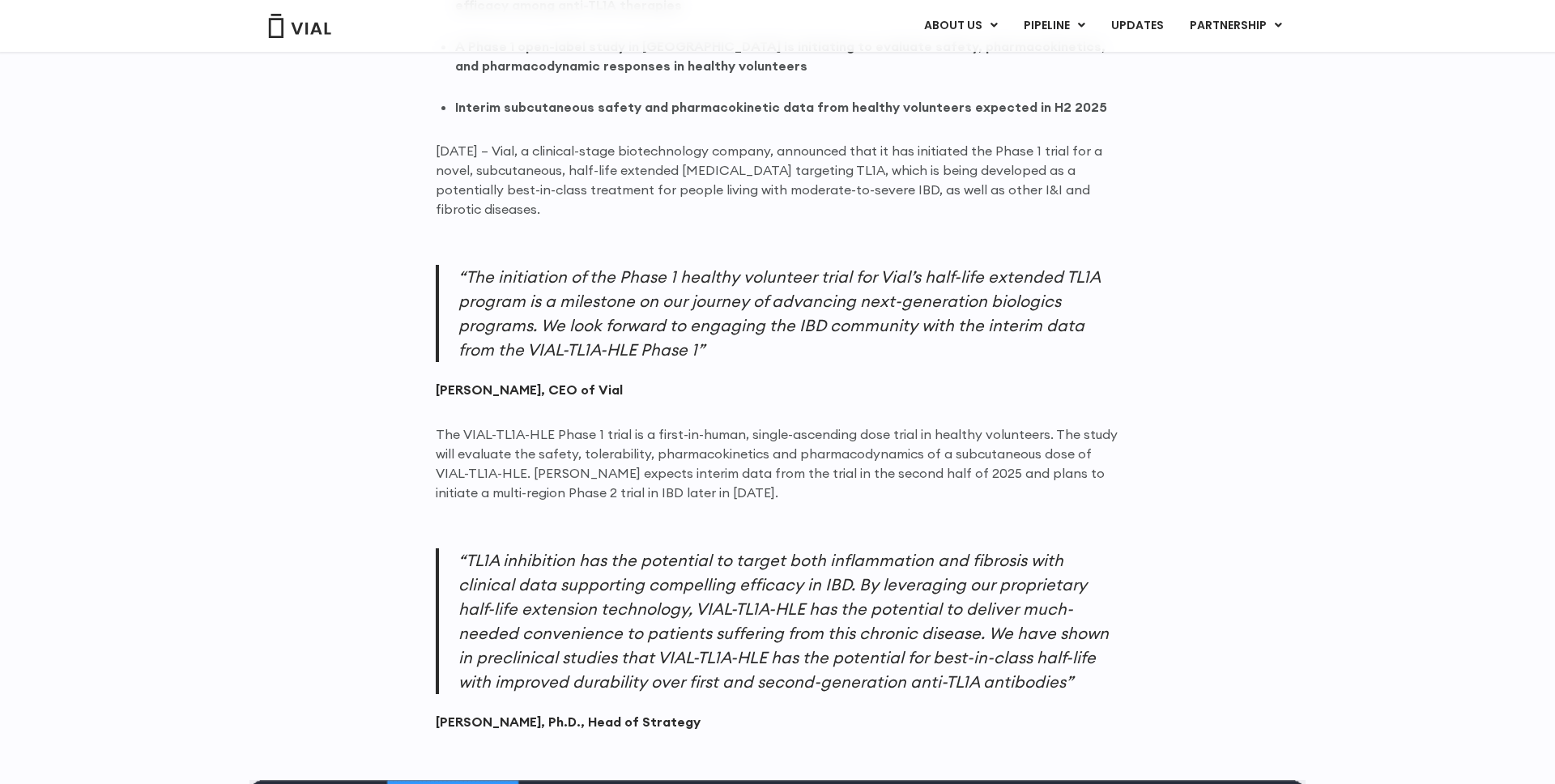
click at [636, 556] on p "“TL1A inhibition has the potential to target both inflammation and fibrosis wit…" at bounding box center [777, 621] width 684 height 146
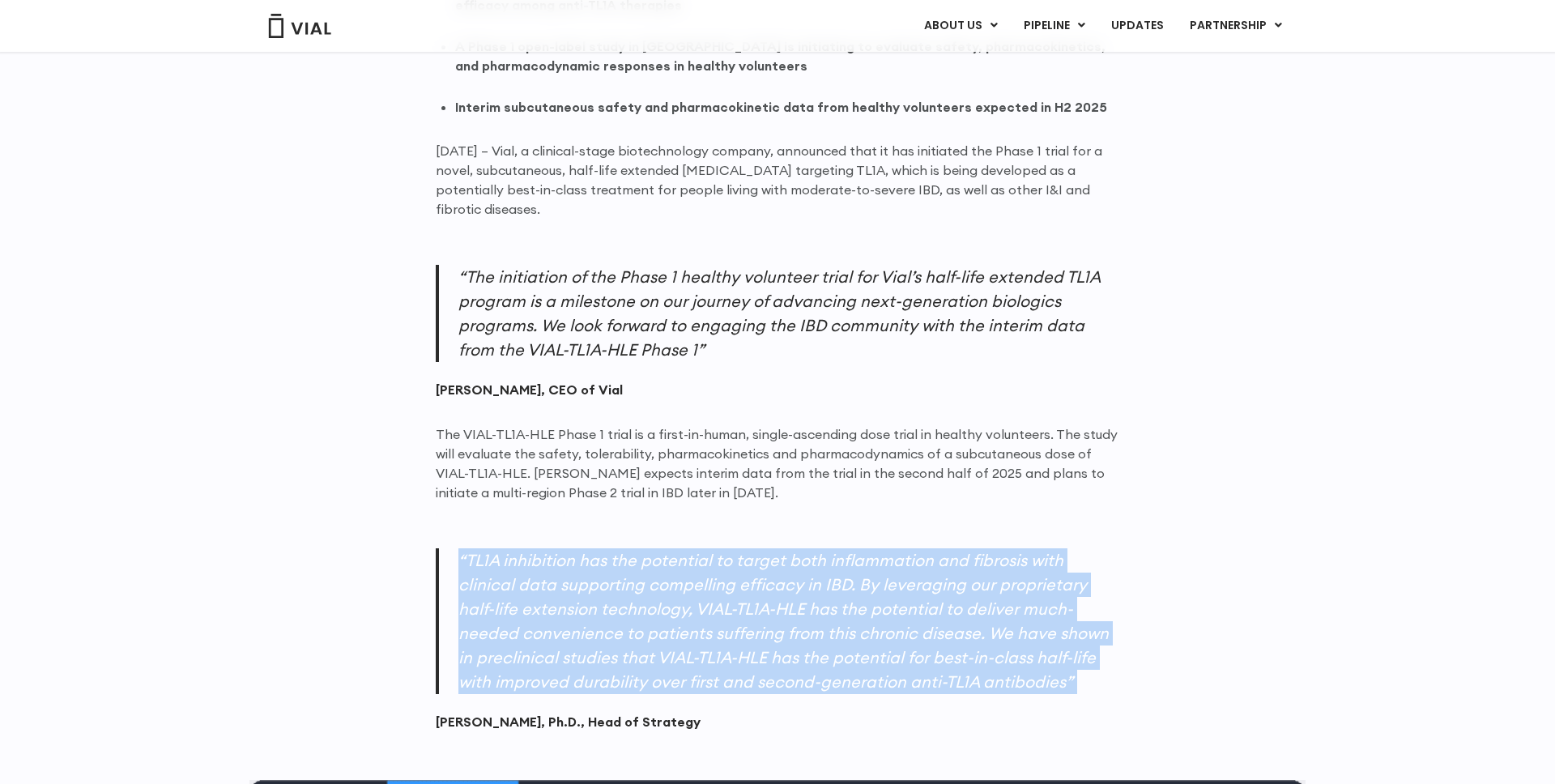
click at [636, 556] on p "“TL1A inhibition has the potential to target both inflammation and fibrosis wit…" at bounding box center [777, 621] width 684 height 146
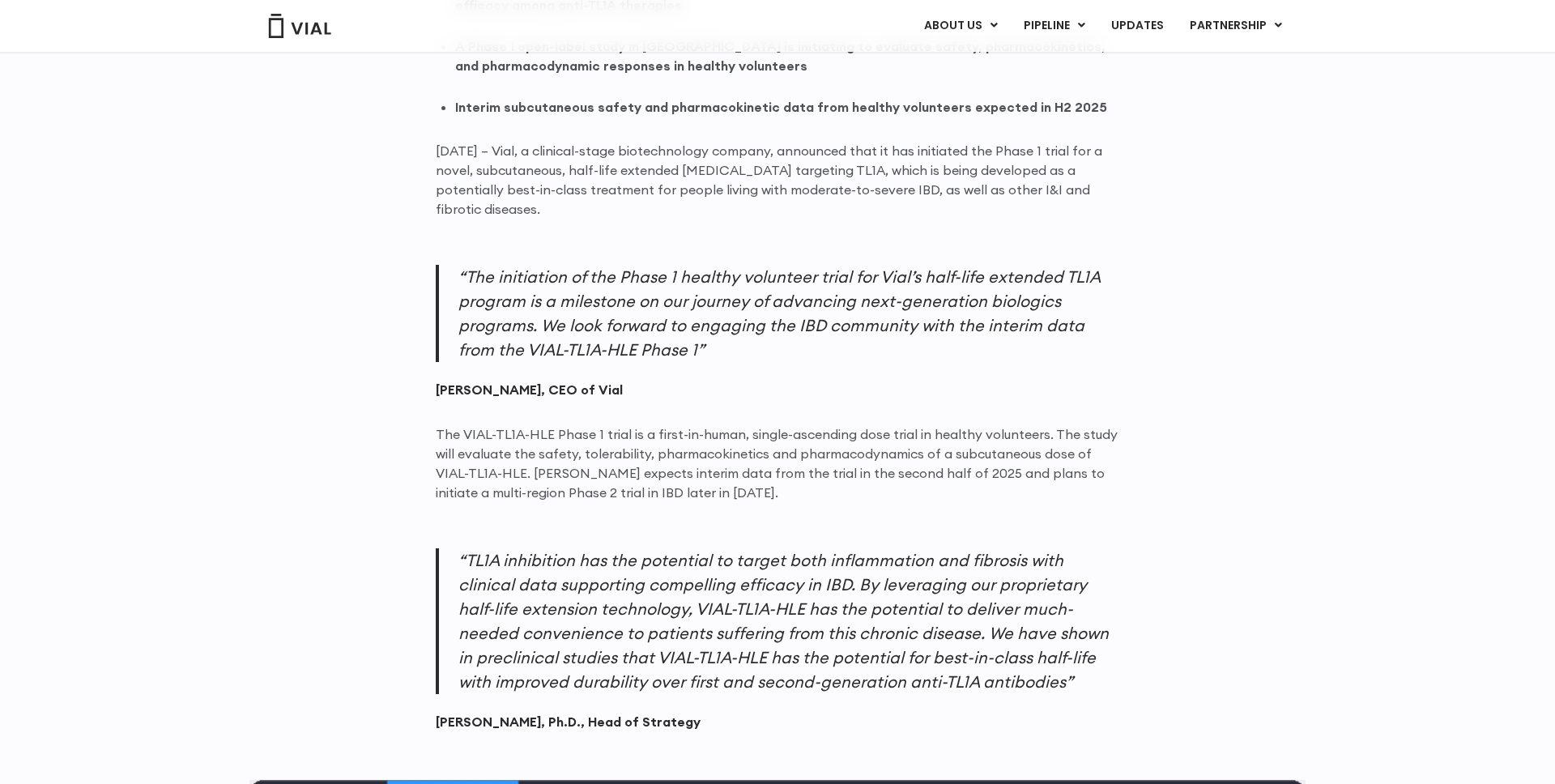
click at [636, 556] on p "“TL1A inhibition has the potential to target both inflammation and fibrosis wit…" at bounding box center [777, 621] width 684 height 146
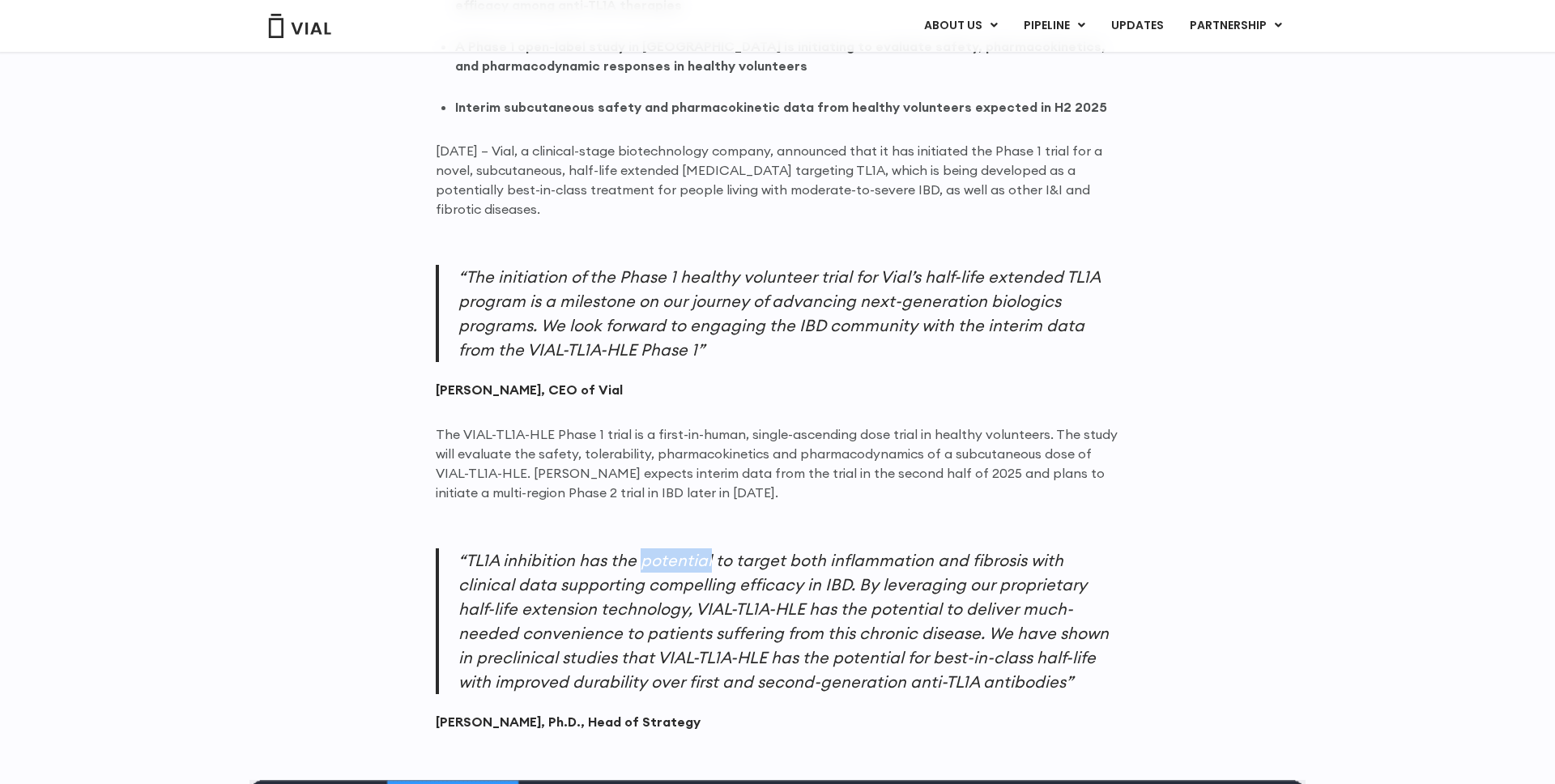
click at [636, 556] on p "“TL1A inhibition has the potential to target both inflammation and fibrosis wit…" at bounding box center [777, 621] width 684 height 146
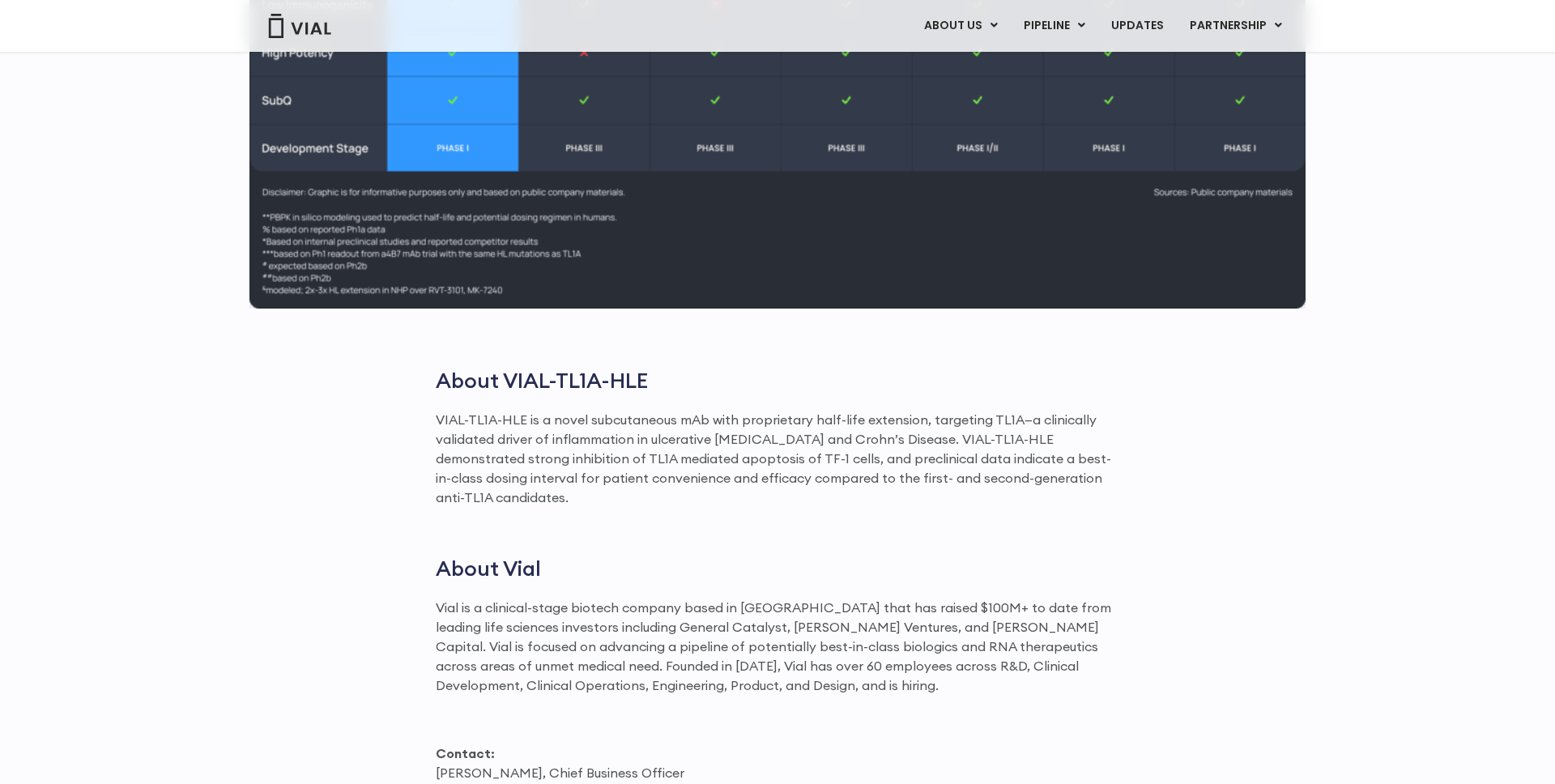
scroll to position [2331, 0]
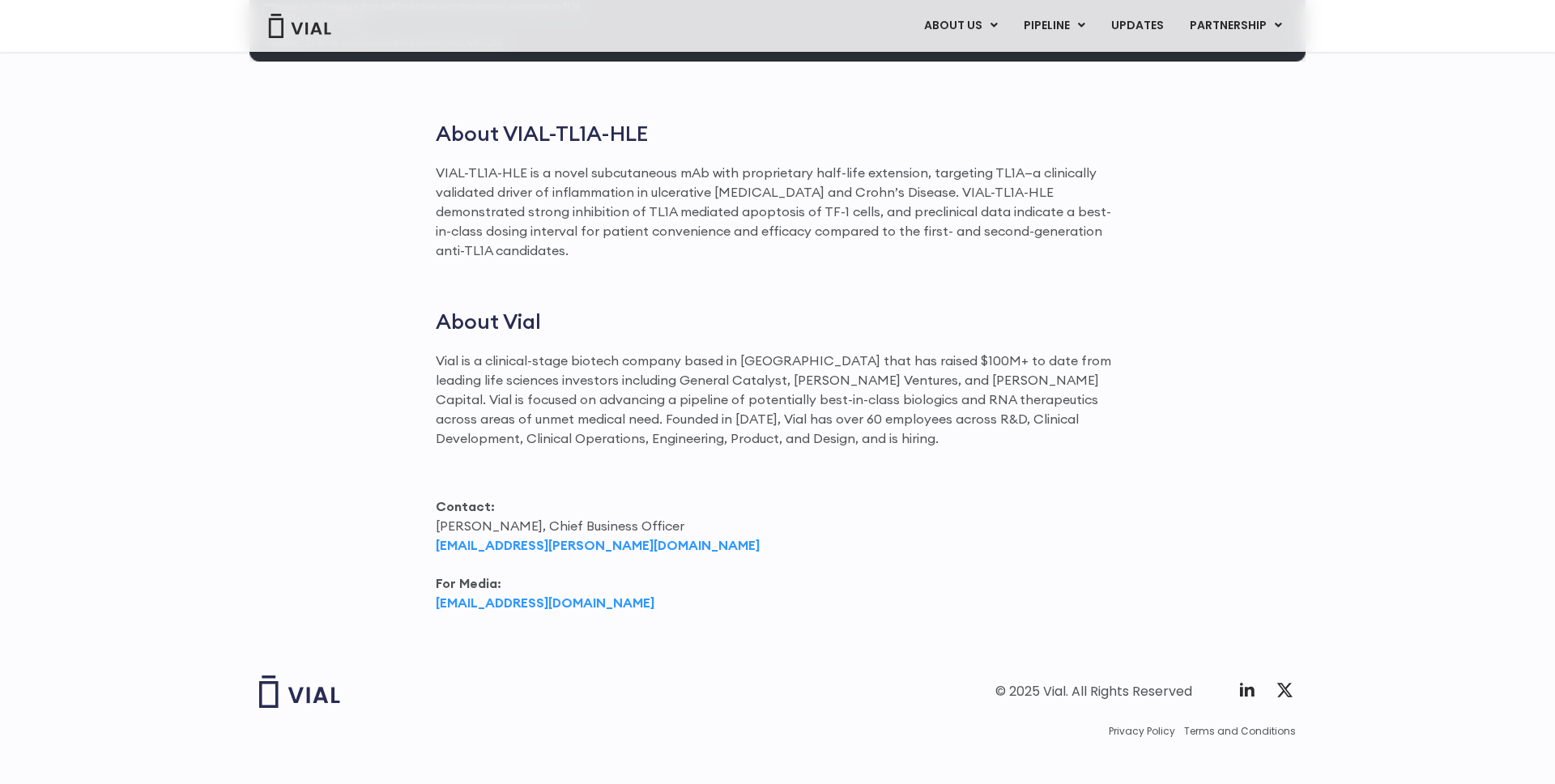
click at [514, 359] on p "Vial is a clinical-stage biotech company based in [GEOGRAPHIC_DATA] that has ra…" at bounding box center [777, 399] width 684 height 97
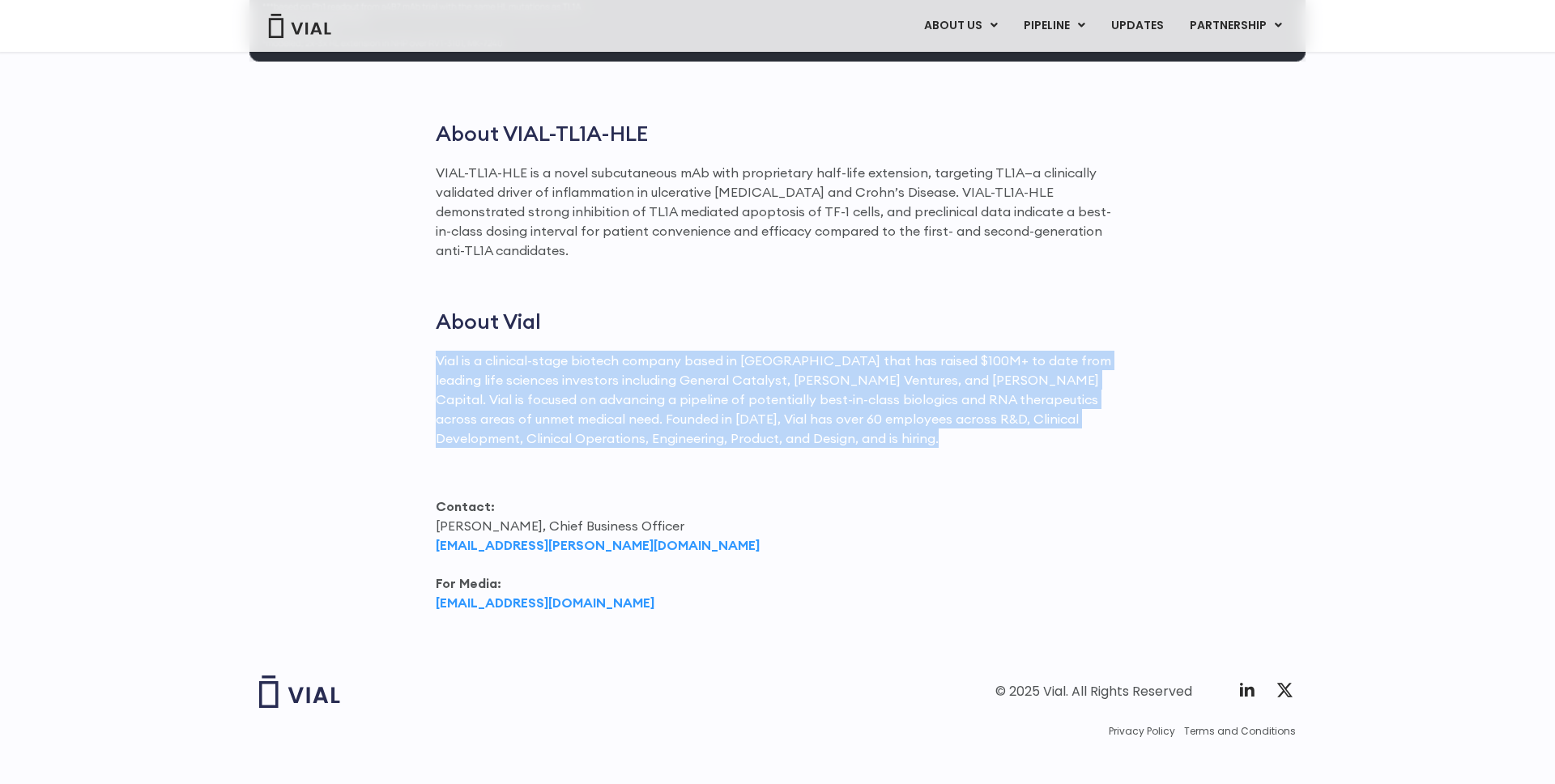
click at [514, 359] on p "Vial is a clinical-stage biotech company based in [GEOGRAPHIC_DATA] that has ra…" at bounding box center [777, 399] width 684 height 97
